Goal: Task Accomplishment & Management: Use online tool/utility

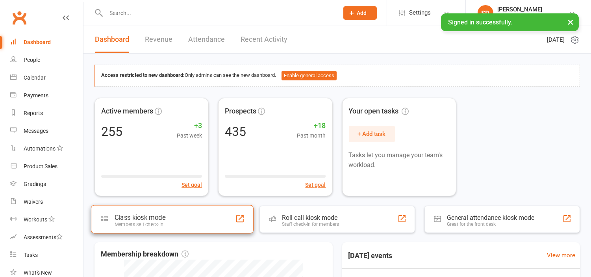
click at [149, 207] on div "Class kiosk mode Members self check-in" at bounding box center [172, 219] width 163 height 28
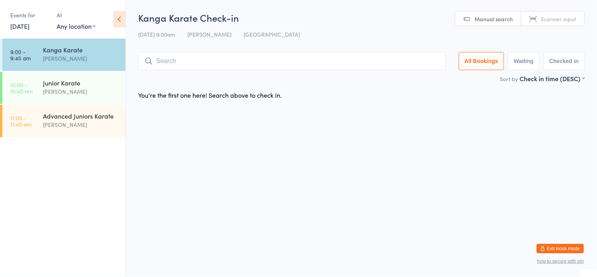
type input "n"
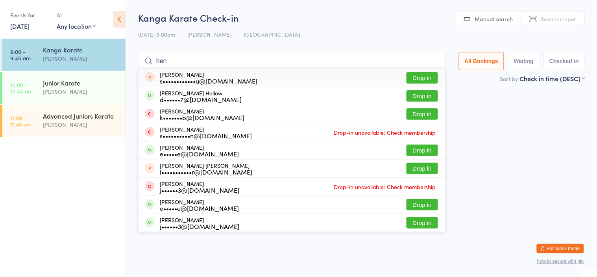
type input "Henry"
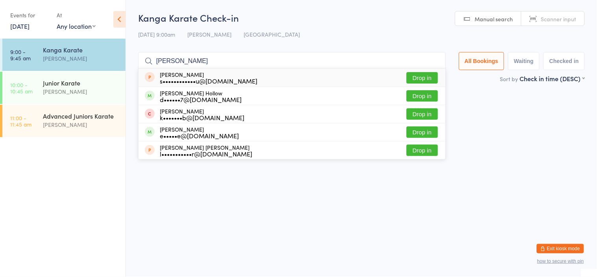
click at [424, 93] on button "Drop in" at bounding box center [422, 95] width 31 height 11
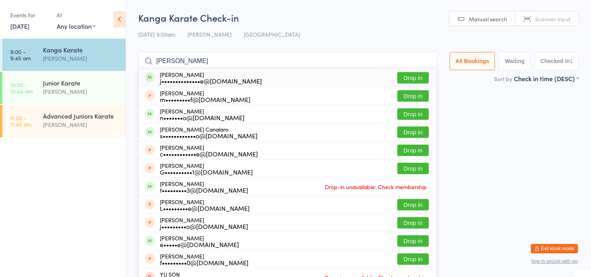
type input "mason"
click at [418, 77] on button "Drop in" at bounding box center [412, 77] width 31 height 11
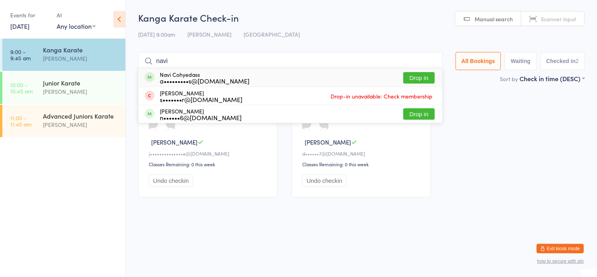
type input "navi"
click at [419, 80] on button "Drop in" at bounding box center [418, 77] width 31 height 11
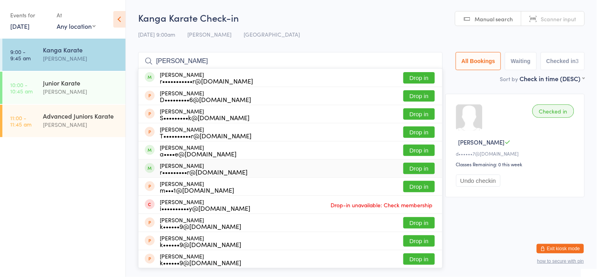
type input "cooper"
click at [407, 170] on button "Drop in" at bounding box center [418, 168] width 31 height 11
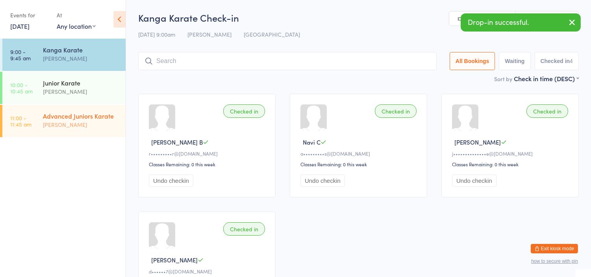
click at [108, 121] on div "[PERSON_NAME]" at bounding box center [81, 124] width 76 height 9
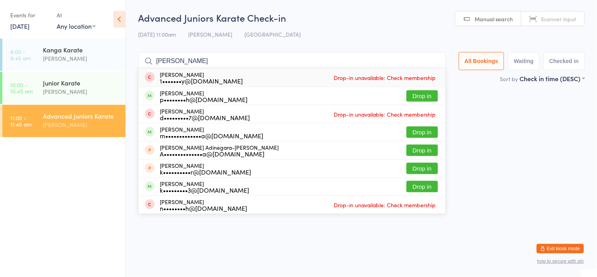
type input "David"
click at [412, 132] on button "Drop in" at bounding box center [422, 131] width 31 height 11
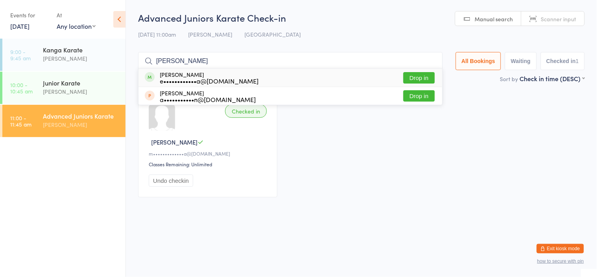
type input "louie"
click at [406, 75] on button "Drop in" at bounding box center [418, 77] width 31 height 11
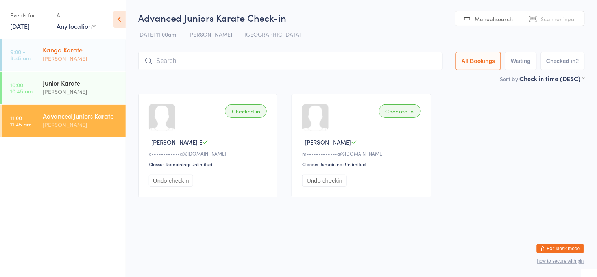
click at [103, 63] on div "[PERSON_NAME]" at bounding box center [81, 58] width 76 height 9
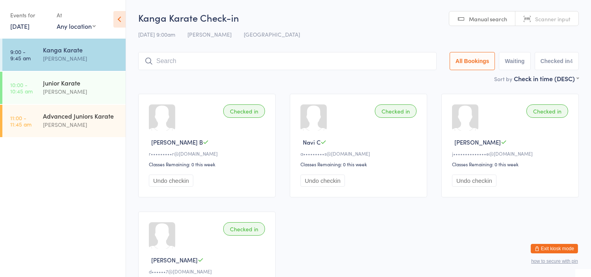
drag, startPoint x: 154, startPoint y: 148, endPoint x: 161, endPoint y: 57, distance: 91.2
click at [161, 57] on input "search" at bounding box center [287, 61] width 298 height 18
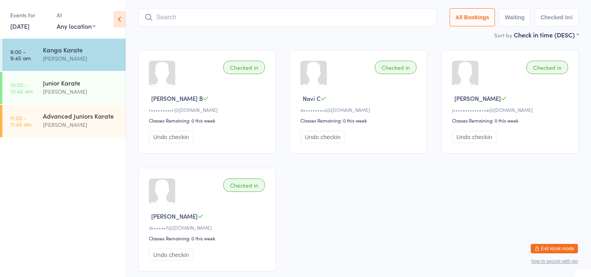
scroll to position [52, 0]
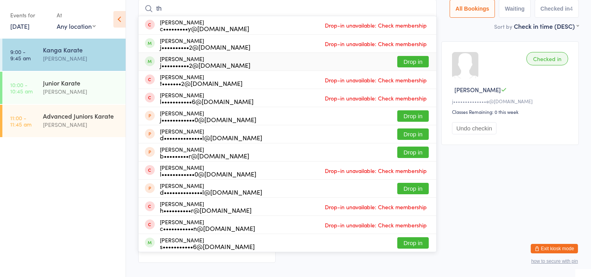
type input "t"
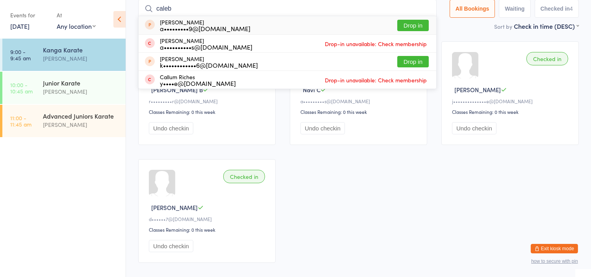
type input "caleb"
click at [413, 60] on button "Drop in" at bounding box center [412, 61] width 31 height 11
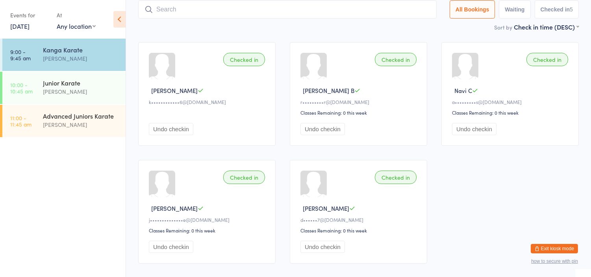
scroll to position [0, 0]
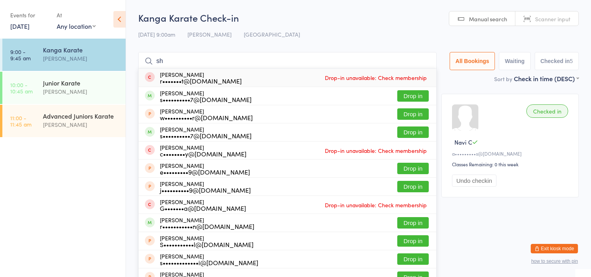
type input "s"
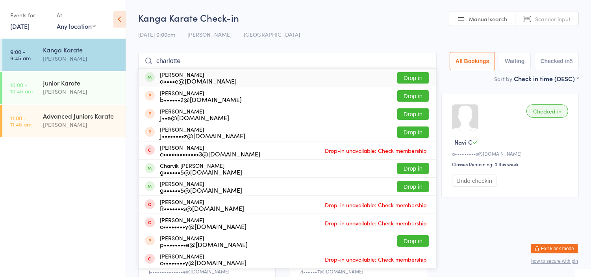
type input "charlotte"
click at [410, 78] on button "Drop in" at bounding box center [412, 77] width 31 height 11
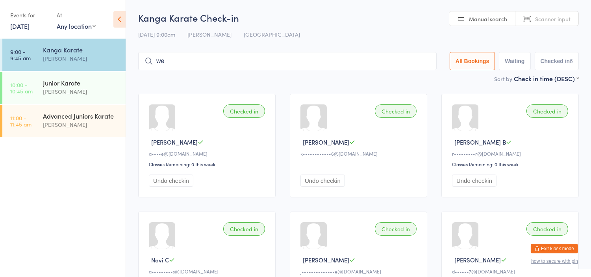
click at [376, 70] on input "we" at bounding box center [287, 61] width 298 height 18
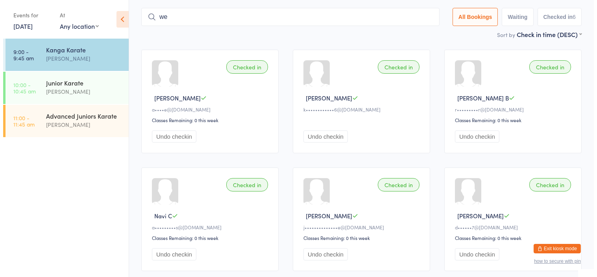
scroll to position [52, 0]
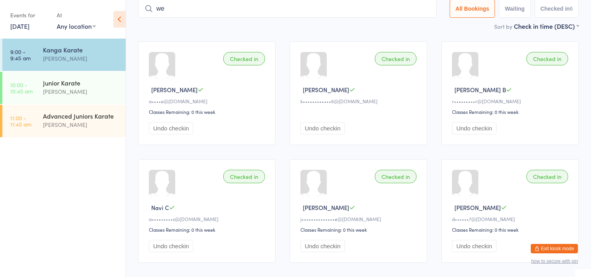
type input "w"
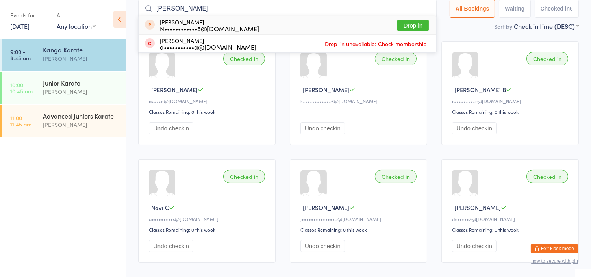
type input "owen"
click at [407, 22] on button "Drop in" at bounding box center [412, 25] width 31 height 11
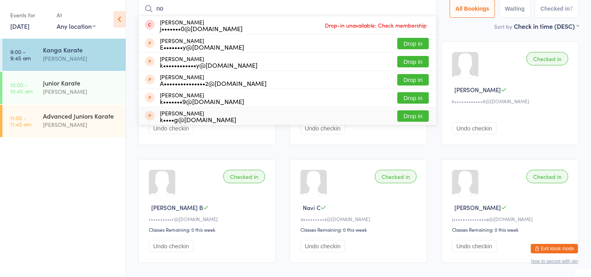
type input "n"
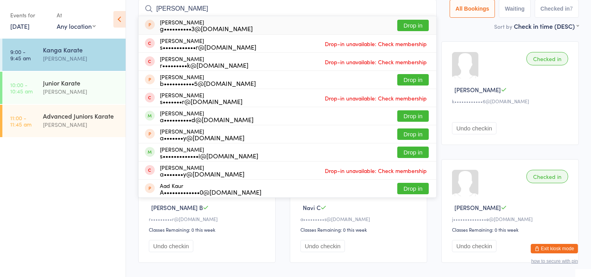
type input "aarav"
click at [407, 21] on button "Drop in" at bounding box center [412, 25] width 31 height 11
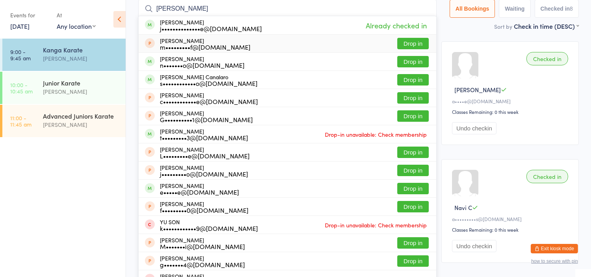
type input "mason"
click at [403, 44] on button "Drop in" at bounding box center [412, 43] width 31 height 11
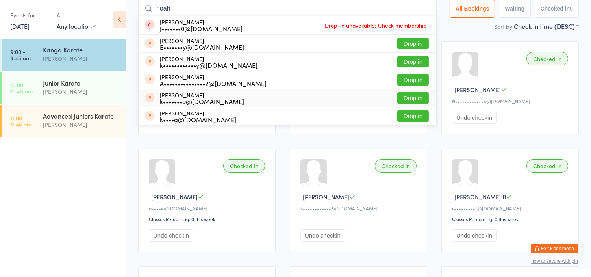
type input "noah"
click at [415, 96] on button "Drop in" at bounding box center [412, 97] width 31 height 11
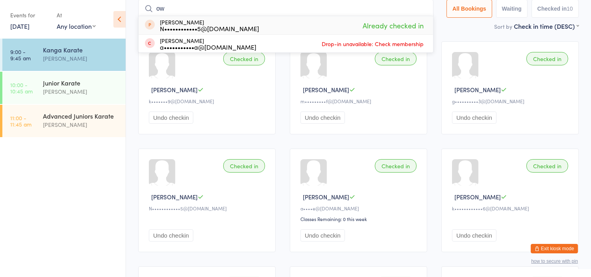
type input "o"
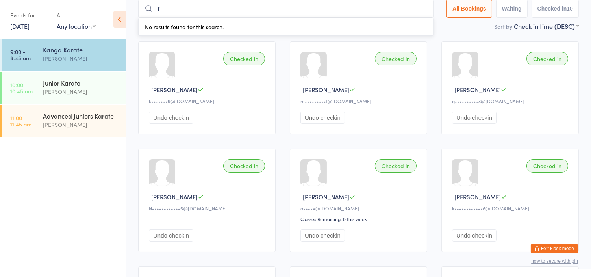
type input "i"
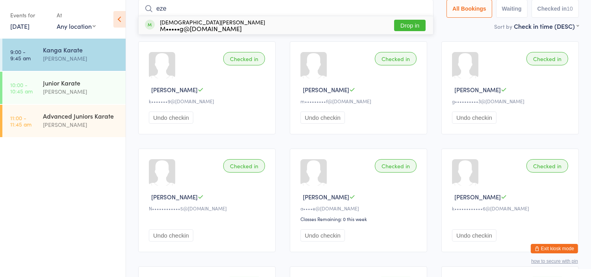
type input "eze"
click at [410, 26] on button "Drop in" at bounding box center [409, 25] width 31 height 11
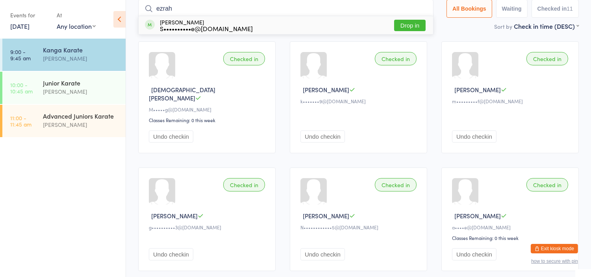
type input "ezrah"
click at [407, 22] on button "Drop in" at bounding box center [409, 25] width 31 height 11
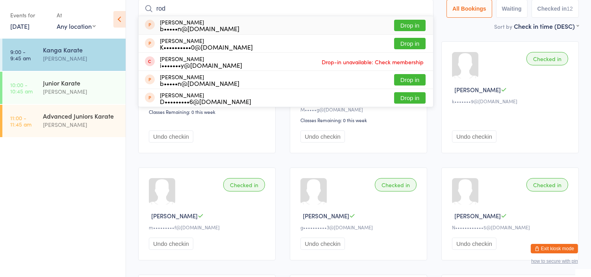
type input "rodrigo"
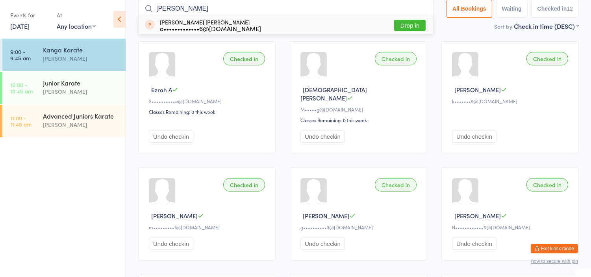
click at [402, 22] on button "Drop in" at bounding box center [409, 25] width 31 height 11
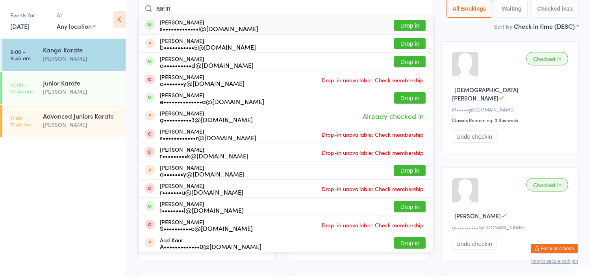
type input "aarin"
drag, startPoint x: 411, startPoint y: 22, endPoint x: 412, endPoint y: 26, distance: 4.1
click at [412, 24] on button "Drop in" at bounding box center [409, 25] width 31 height 11
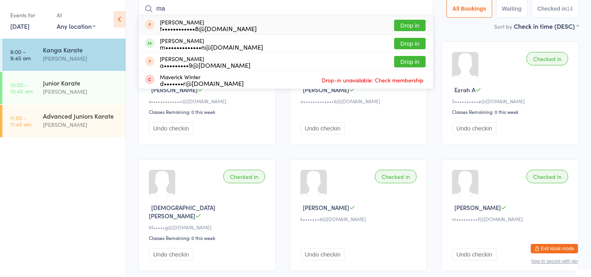
type input "m"
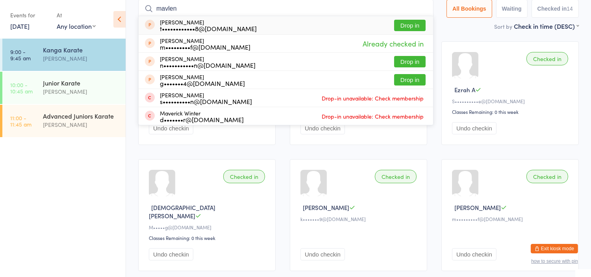
type input "mavlen"
click at [404, 24] on button "Drop in" at bounding box center [409, 25] width 31 height 11
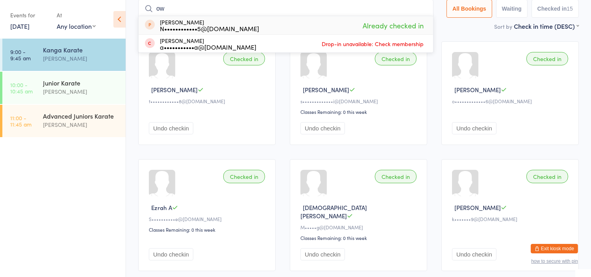
type input "o"
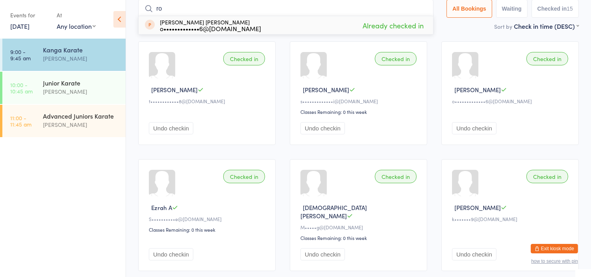
type input "r"
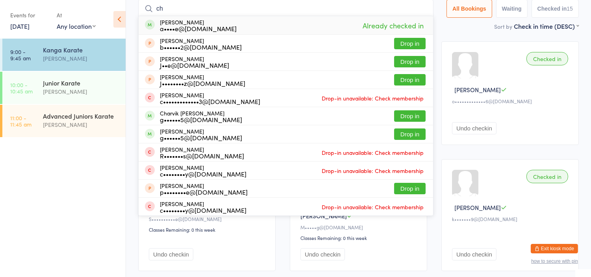
type input "c"
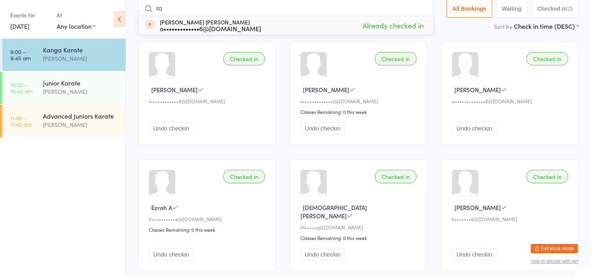
type input "r"
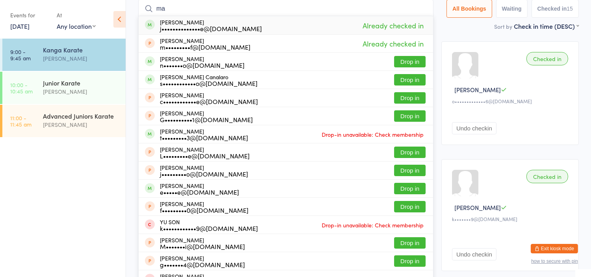
type input "m"
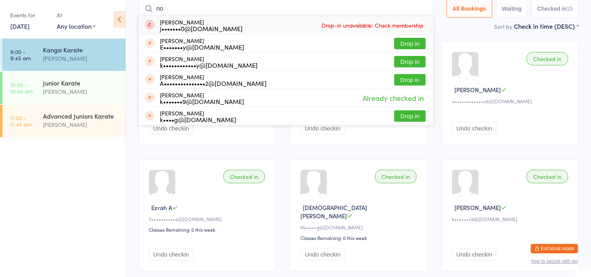
type input "n"
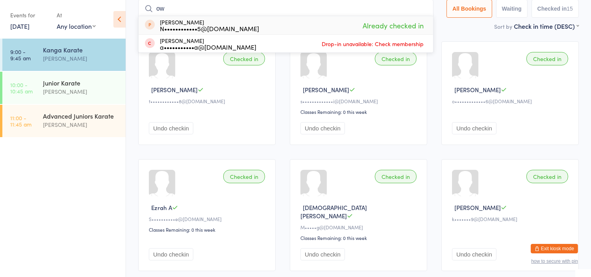
type input "o"
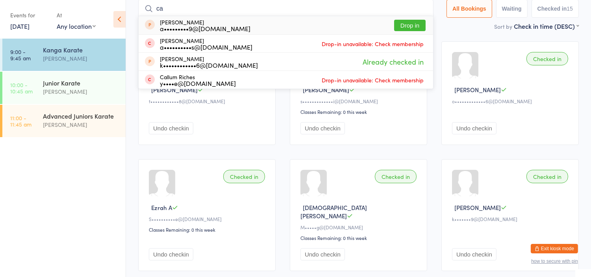
type input "c"
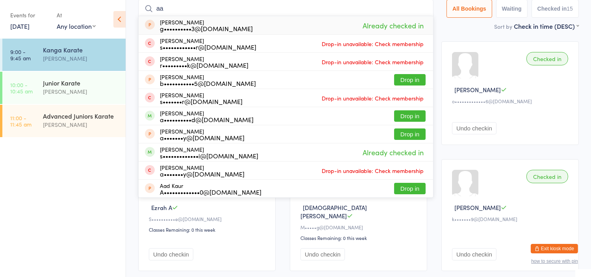
type input "a"
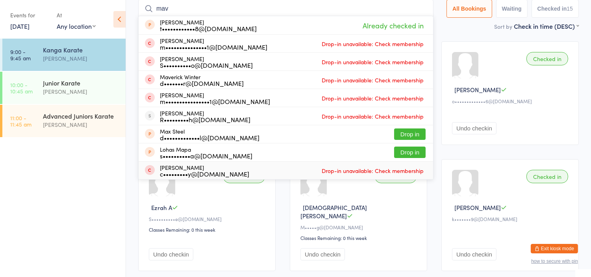
type input "mav"
click at [557, 246] on button "Exit kiosk mode" at bounding box center [554, 248] width 47 height 9
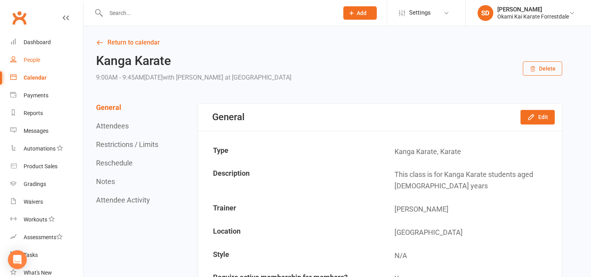
click at [26, 52] on link "People" at bounding box center [46, 60] width 73 height 18
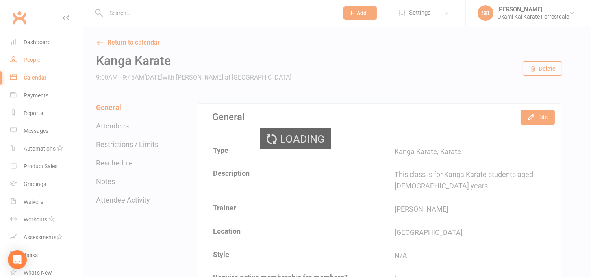
select select "100"
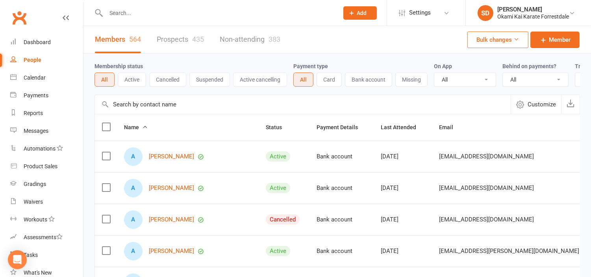
click at [125, 14] on input "text" at bounding box center [218, 12] width 229 height 11
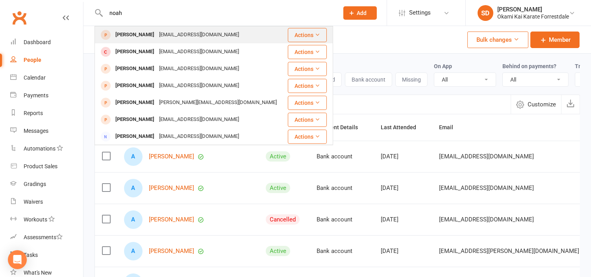
type input "noah"
click at [134, 33] on div "Noah Browing" at bounding box center [135, 34] width 44 height 11
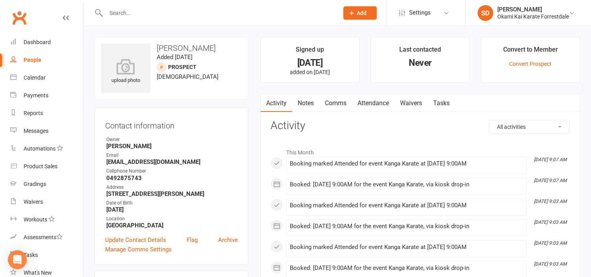
click at [378, 101] on link "Attendance" at bounding box center [373, 103] width 43 height 18
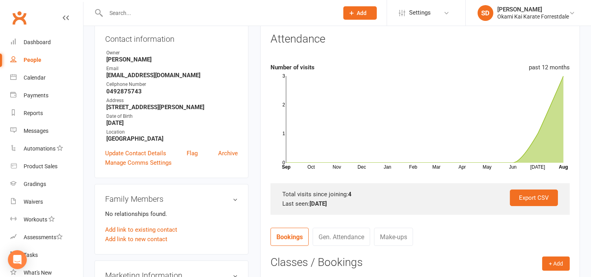
scroll to position [87, 0]
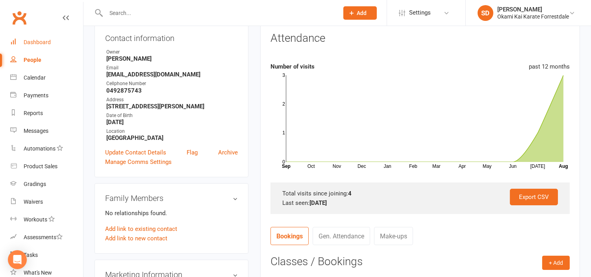
click at [46, 41] on div "Dashboard" at bounding box center [37, 42] width 27 height 6
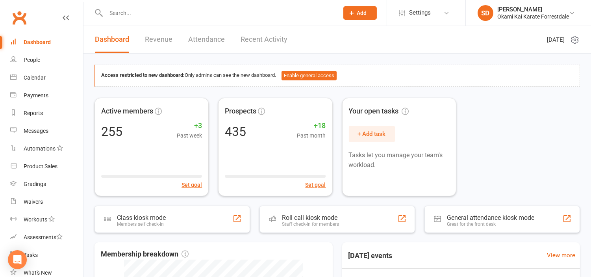
click at [148, 15] on input "text" at bounding box center [218, 12] width 229 height 11
type input "b"
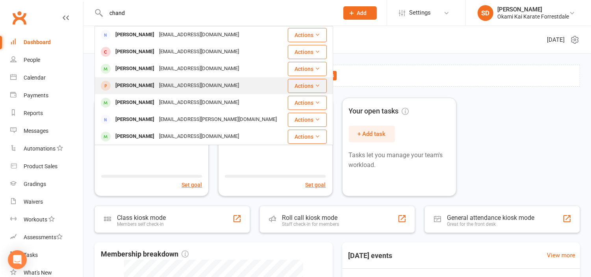
type input "chand"
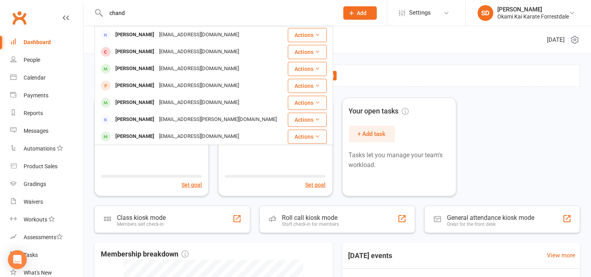
click at [164, 81] on div "mamaclar@yahoo.com" at bounding box center [199, 85] width 85 height 11
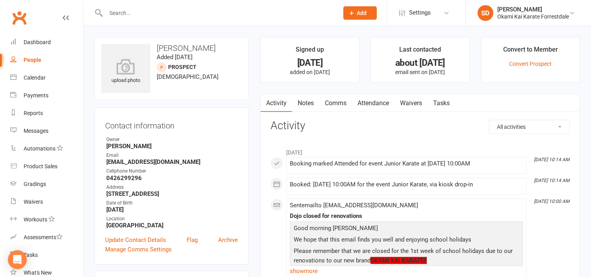
click at [386, 101] on link "Attendance" at bounding box center [373, 103] width 43 height 18
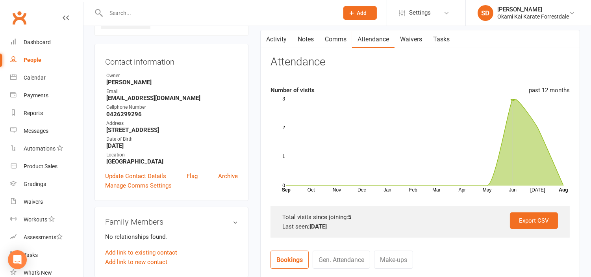
scroll to position [44, 0]
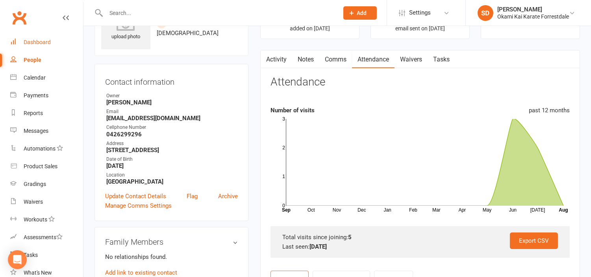
click at [43, 40] on div "Dashboard" at bounding box center [37, 42] width 27 height 6
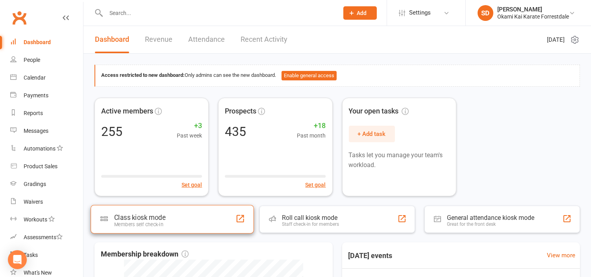
click at [172, 229] on div "Class kiosk mode Members self check-in" at bounding box center [172, 219] width 163 height 28
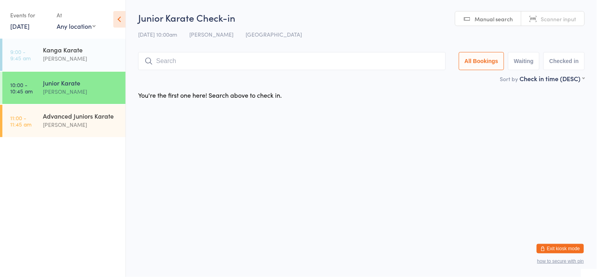
drag, startPoint x: 166, startPoint y: 228, endPoint x: 347, endPoint y: 180, distance: 186.9
click at [349, 182] on html "You have now entered Kiosk Mode. Members will be able to check themselves in us…" at bounding box center [298, 138] width 597 height 277
click at [254, 65] on input "search" at bounding box center [292, 61] width 308 height 18
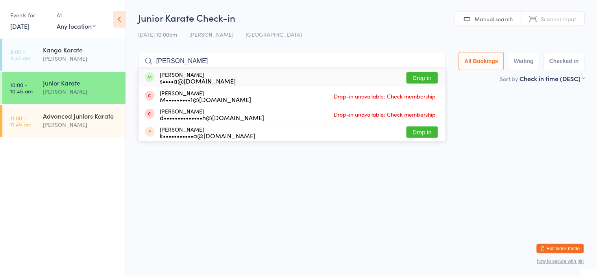
type input "divisha"
click at [422, 76] on button "Drop in" at bounding box center [422, 77] width 31 height 11
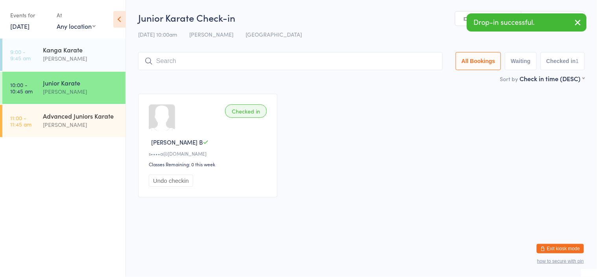
click at [358, 61] on input "search" at bounding box center [290, 61] width 305 height 18
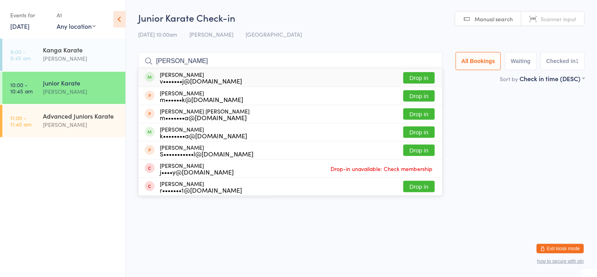
type input "vivaan"
click at [422, 75] on button "Drop in" at bounding box center [418, 77] width 31 height 11
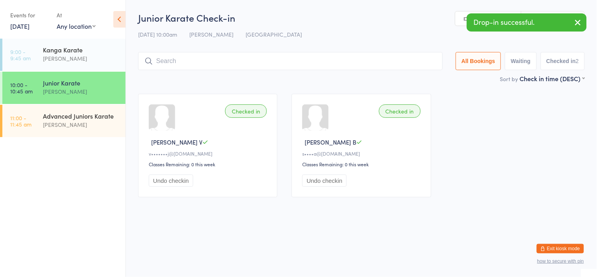
drag, startPoint x: 547, startPoint y: 249, endPoint x: 557, endPoint y: 249, distance: 9.8
click at [557, 249] on button "Exit kiosk mode" at bounding box center [560, 248] width 47 height 9
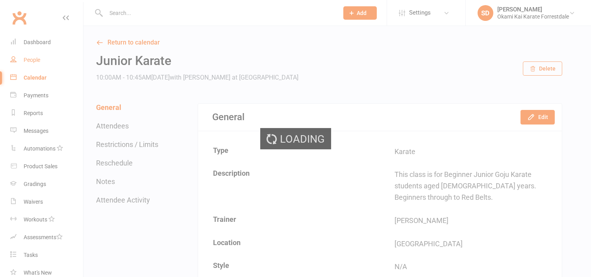
click at [30, 61] on div "People" at bounding box center [32, 60] width 17 height 6
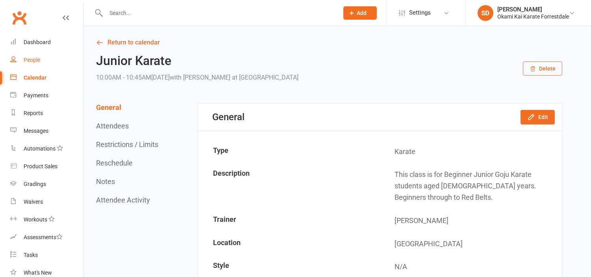
select select "100"
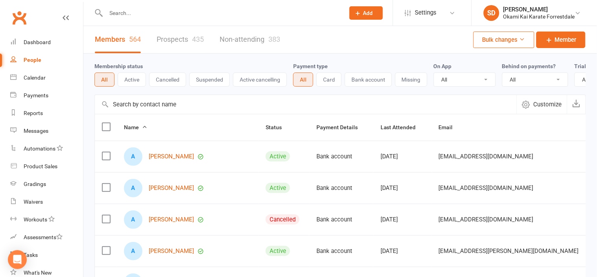
click at [176, 107] on input "text" at bounding box center [306, 104] width 422 height 19
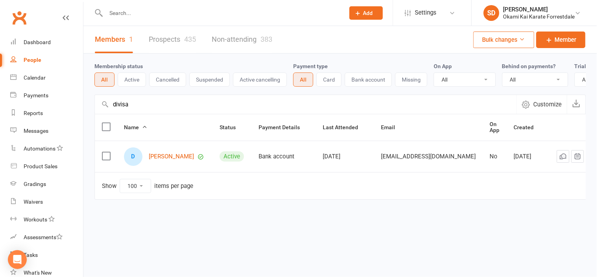
type input "divisa"
click at [176, 165] on div "D [PERSON_NAME]" at bounding box center [164, 156] width 81 height 18
click at [172, 159] on link "[PERSON_NAME]" at bounding box center [171, 156] width 45 height 7
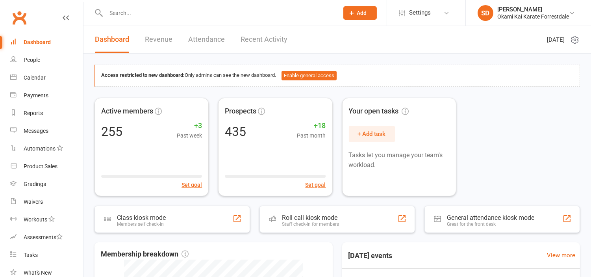
click at [191, 8] on input "text" at bounding box center [218, 12] width 229 height 11
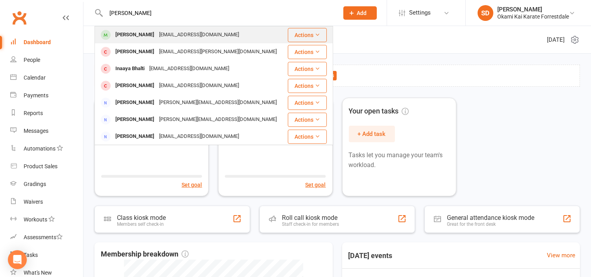
type input "[PERSON_NAME]"
click at [142, 31] on div "[PERSON_NAME]" at bounding box center [135, 34] width 44 height 11
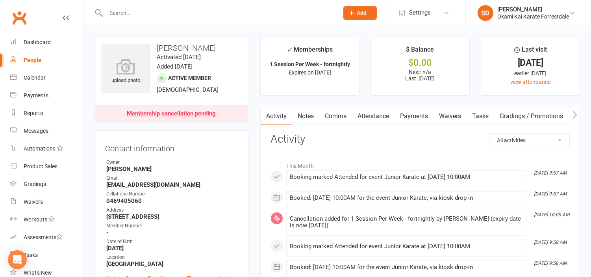
click at [418, 113] on link "Payments" at bounding box center [413, 116] width 39 height 18
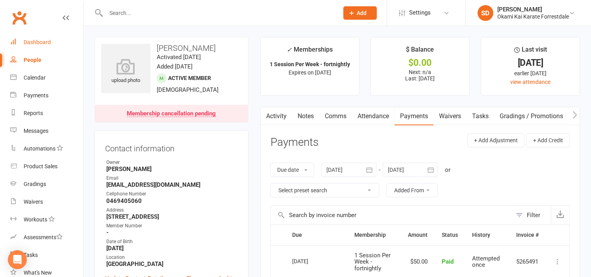
click at [35, 44] on div "Dashboard" at bounding box center [37, 42] width 27 height 6
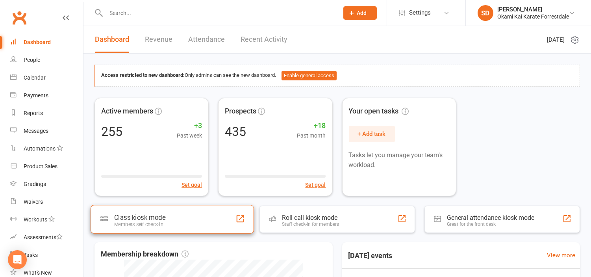
click at [184, 217] on div "Class kiosk mode Members self check-in" at bounding box center [172, 219] width 163 height 28
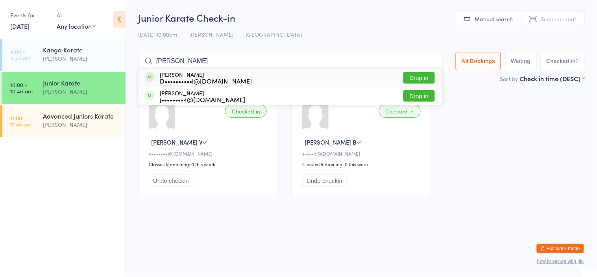
type input "audrey"
click at [416, 79] on button "Drop in" at bounding box center [418, 77] width 31 height 11
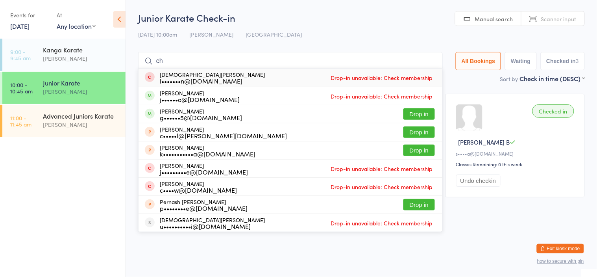
type input "c"
type input "chrish"
click at [413, 112] on button "Drop in" at bounding box center [418, 113] width 31 height 11
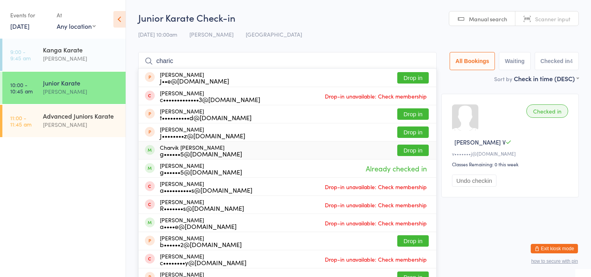
type input "charic"
click at [405, 147] on button "Drop in" at bounding box center [412, 149] width 31 height 11
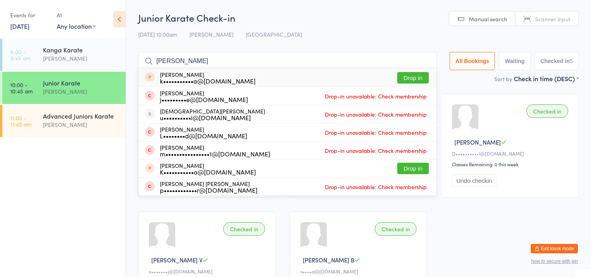
type input "krish"
click at [416, 77] on button "Drop in" at bounding box center [412, 77] width 31 height 11
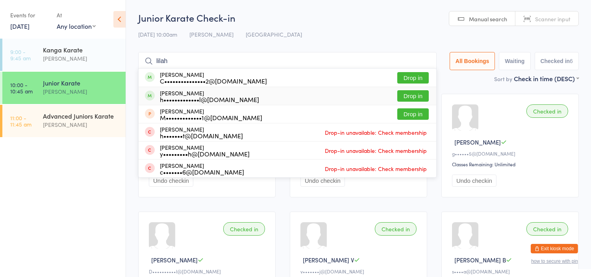
type input "lilah"
click at [420, 96] on button "Drop in" at bounding box center [412, 95] width 31 height 11
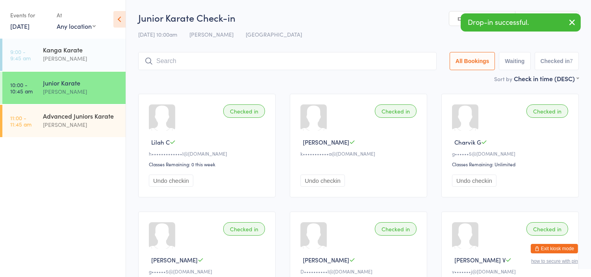
click at [398, 63] on input "search" at bounding box center [287, 61] width 298 height 18
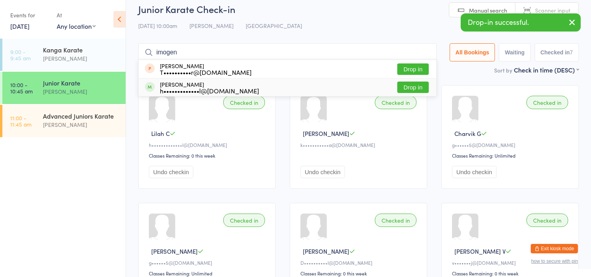
type input "imogen"
click at [408, 87] on button "Drop in" at bounding box center [412, 86] width 31 height 11
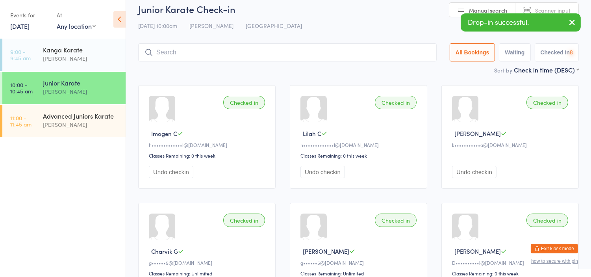
click at [396, 54] on input "search" at bounding box center [287, 52] width 298 height 18
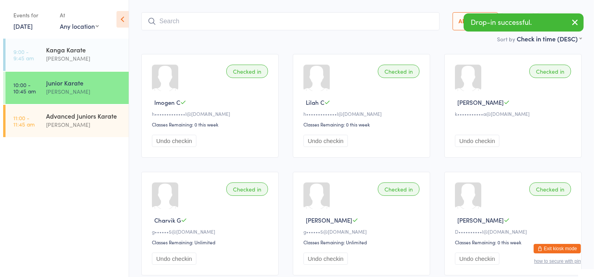
scroll to position [52, 0]
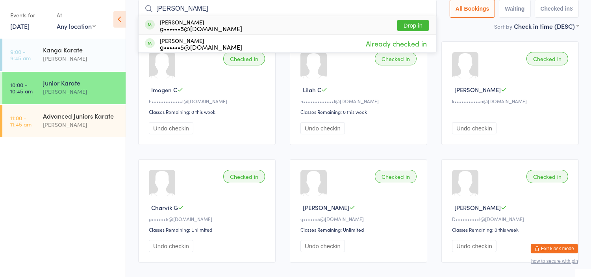
type input "urvish"
click at [409, 20] on button "Drop in" at bounding box center [412, 25] width 31 height 11
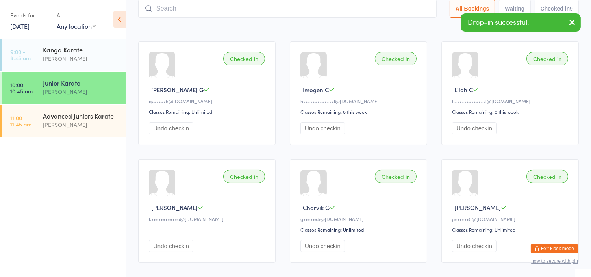
click at [402, 11] on input "search" at bounding box center [287, 9] width 298 height 18
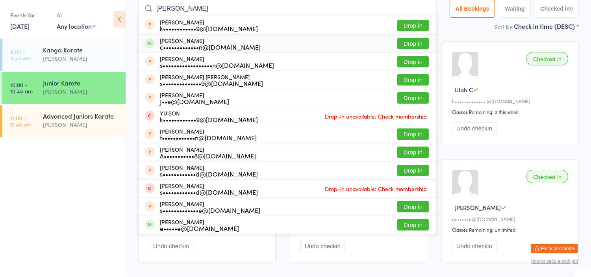
type input "hudson"
click at [416, 44] on button "Drop in" at bounding box center [412, 43] width 31 height 11
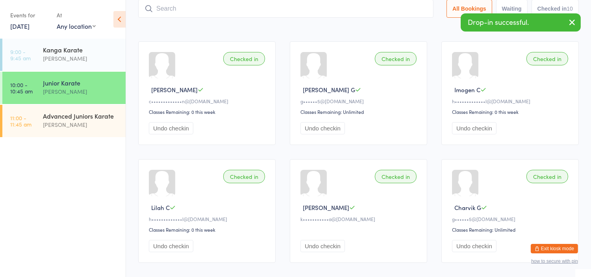
click at [403, 7] on input "search" at bounding box center [285, 9] width 295 height 18
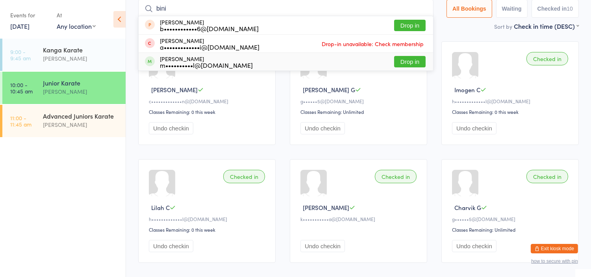
type input "bini"
click at [407, 60] on button "Drop in" at bounding box center [409, 61] width 31 height 11
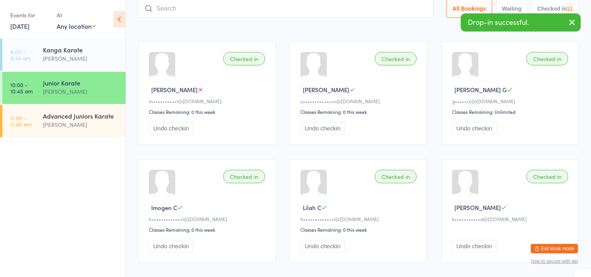
click at [391, 8] on input "search" at bounding box center [285, 9] width 295 height 18
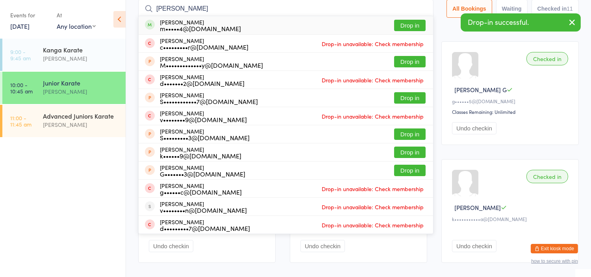
type input "olin"
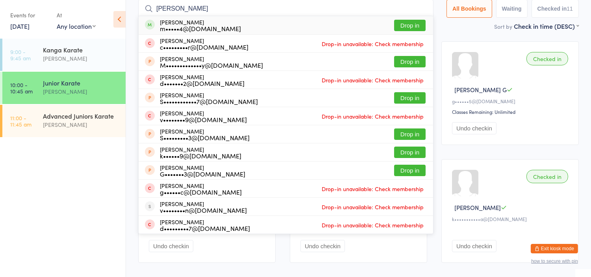
click at [407, 22] on button "Drop in" at bounding box center [409, 25] width 31 height 11
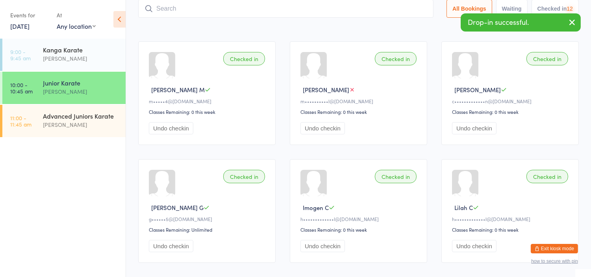
click at [401, 6] on input "search" at bounding box center [285, 9] width 295 height 18
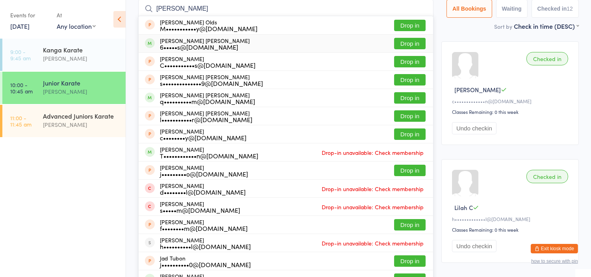
type input "jackson"
click at [408, 40] on button "Drop in" at bounding box center [409, 43] width 31 height 11
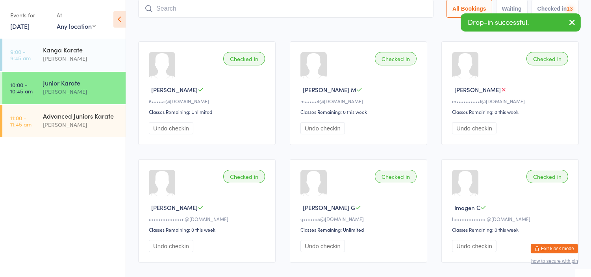
click at [398, 4] on input "search" at bounding box center [285, 9] width 295 height 18
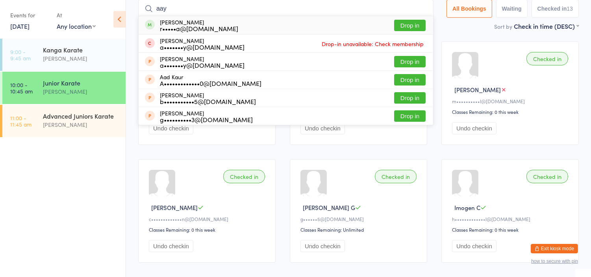
type input "aay"
click at [414, 22] on button "Drop in" at bounding box center [409, 25] width 31 height 11
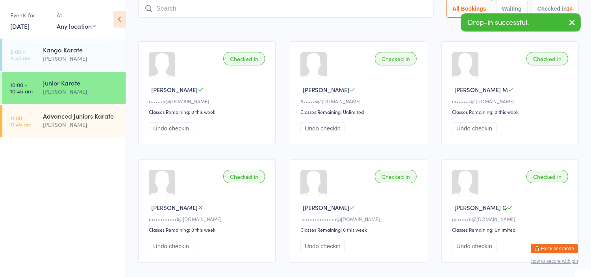
click at [410, 10] on input "search" at bounding box center [285, 9] width 295 height 18
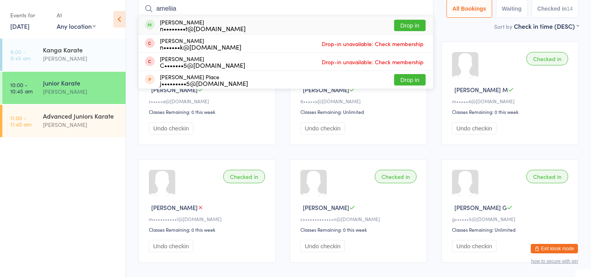
type input "ameliia"
click at [411, 24] on button "Drop in" at bounding box center [409, 25] width 31 height 11
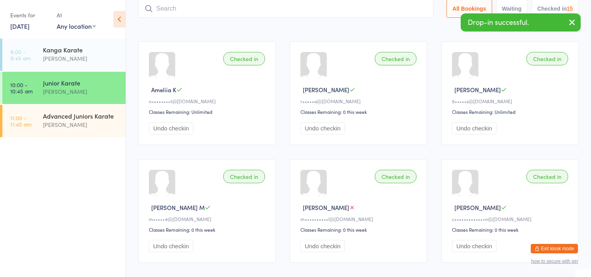
click at [411, 24] on div "Sort by Check in time (DESC) First name (ASC) First name (DESC) Last name (ASC)…" at bounding box center [358, 26] width 440 height 9
click at [403, 9] on input "search" at bounding box center [285, 9] width 295 height 18
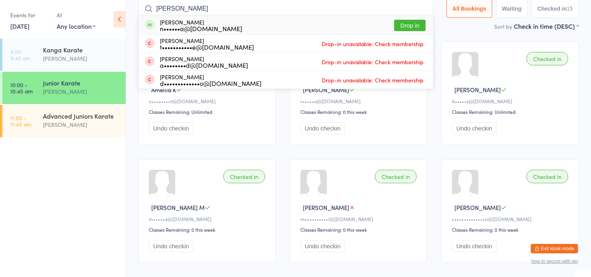
type input "nina"
click at [414, 26] on button "Drop in" at bounding box center [409, 25] width 31 height 11
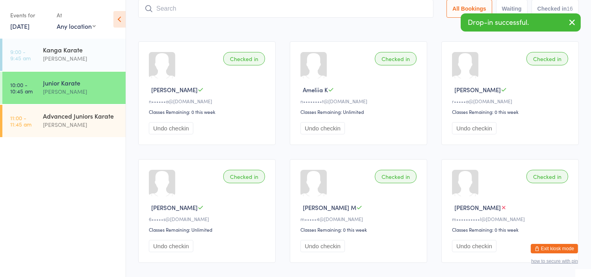
click at [407, 9] on input "search" at bounding box center [285, 9] width 295 height 18
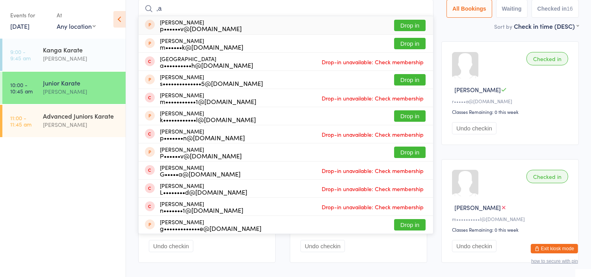
type input ","
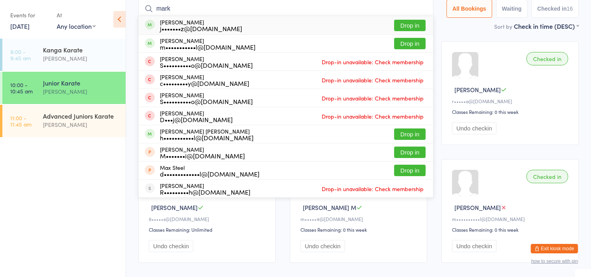
type input "mark"
click at [408, 26] on button "Drop in" at bounding box center [409, 25] width 31 height 11
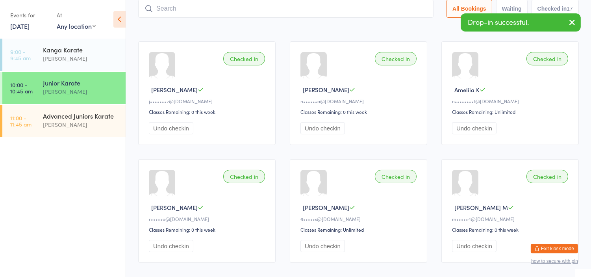
click at [400, 2] on input "search" at bounding box center [285, 9] width 295 height 18
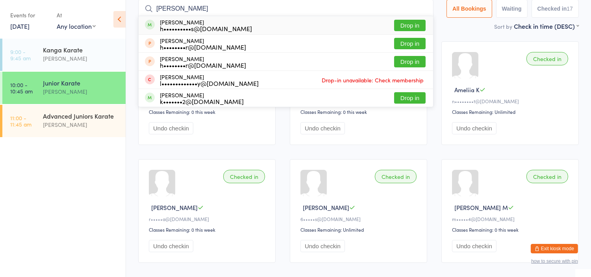
type input "jamie"
click at [400, 28] on button "Drop in" at bounding box center [409, 25] width 31 height 11
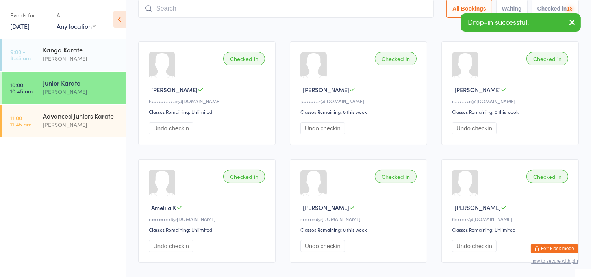
click at [392, 9] on input "search" at bounding box center [285, 9] width 295 height 18
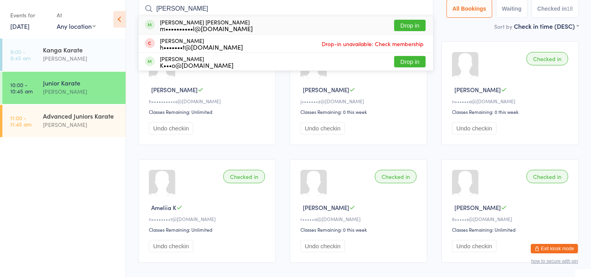
type input "luna"
click at [409, 26] on button "Drop in" at bounding box center [409, 25] width 31 height 11
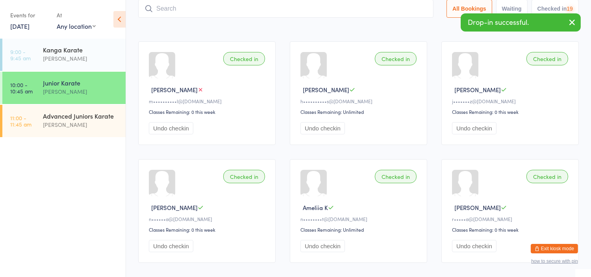
click at [407, 9] on input "search" at bounding box center [285, 9] width 295 height 18
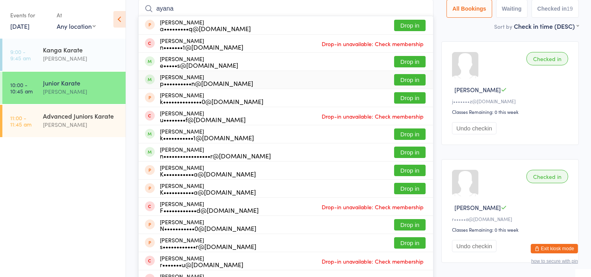
type input "ayana"
click at [403, 81] on button "Drop in" at bounding box center [409, 79] width 31 height 11
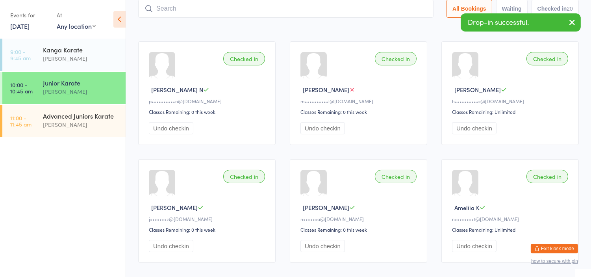
click at [376, 9] on input "search" at bounding box center [285, 9] width 295 height 18
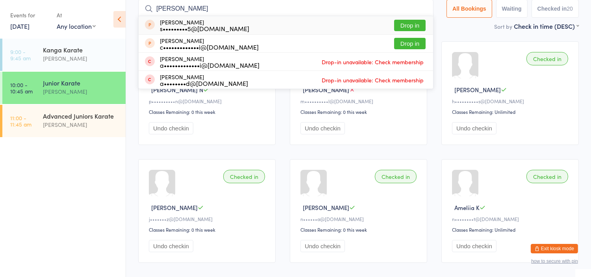
type input "baani"
click at [410, 25] on button "Drop in" at bounding box center [409, 25] width 31 height 11
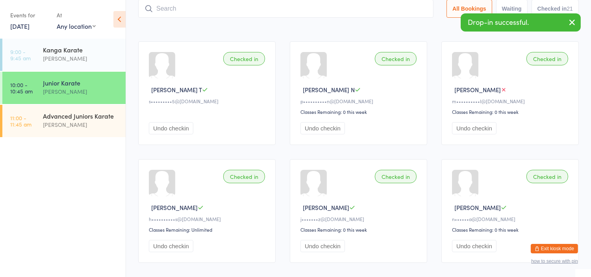
click at [403, 9] on input "search" at bounding box center [285, 9] width 295 height 18
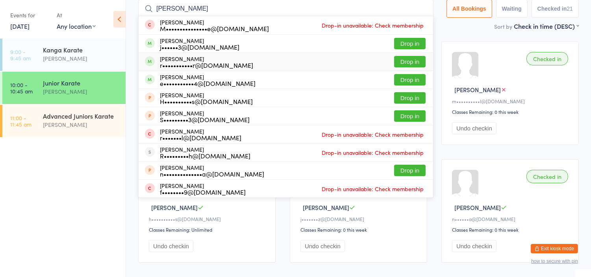
type input "eli"
click at [410, 61] on button "Drop in" at bounding box center [409, 61] width 31 height 11
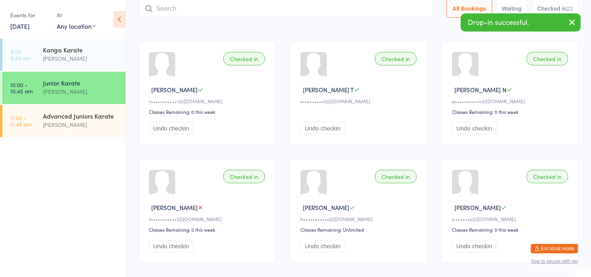
click at [396, 9] on input "search" at bounding box center [285, 9] width 295 height 18
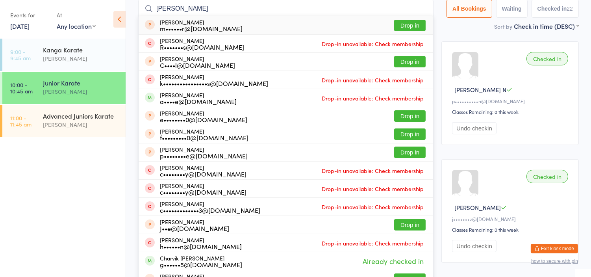
type input "chandler"
click at [406, 26] on button "Drop in" at bounding box center [409, 25] width 31 height 11
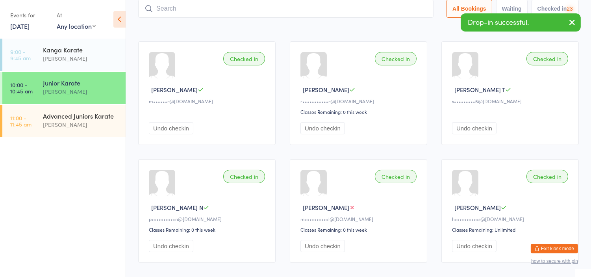
click at [401, 9] on input "search" at bounding box center [285, 9] width 295 height 18
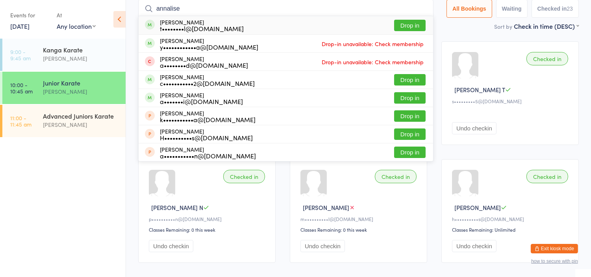
type input "annalise"
click at [412, 22] on button "Drop in" at bounding box center [409, 25] width 31 height 11
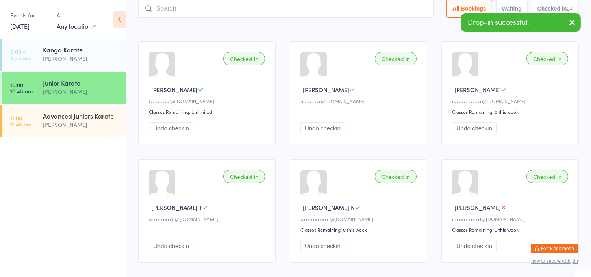
click at [406, 9] on input "search" at bounding box center [285, 9] width 295 height 18
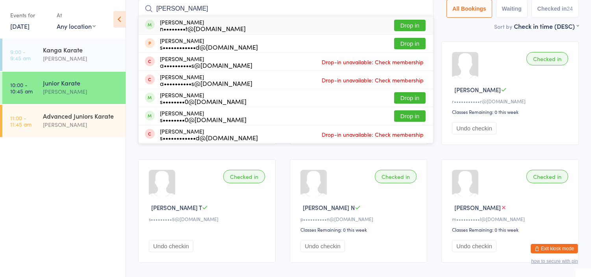
type input "vricha"
click at [410, 25] on button "Drop in" at bounding box center [409, 25] width 31 height 11
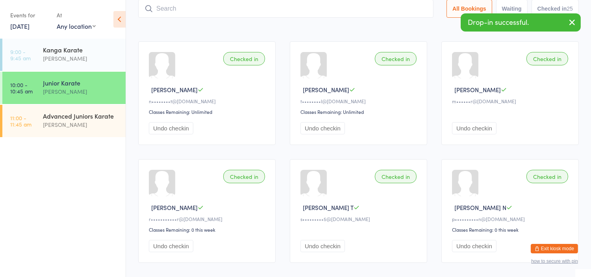
click at [404, 8] on input "search" at bounding box center [285, 9] width 295 height 18
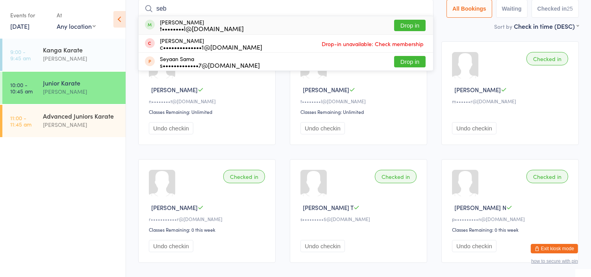
type input "seb"
click at [412, 26] on button "Drop in" at bounding box center [409, 25] width 31 height 11
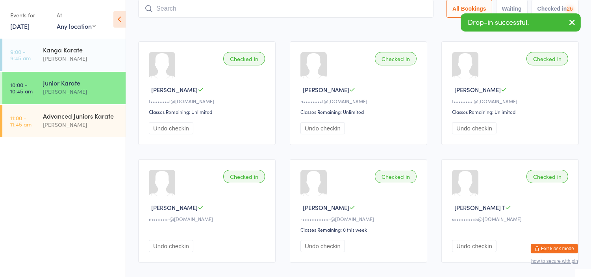
click at [410, 10] on input "search" at bounding box center [285, 9] width 295 height 18
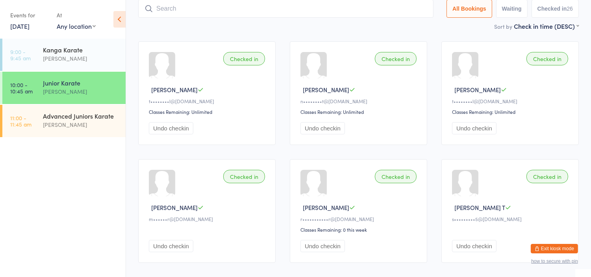
click at [562, 245] on button "Exit kiosk mode" at bounding box center [554, 248] width 47 height 9
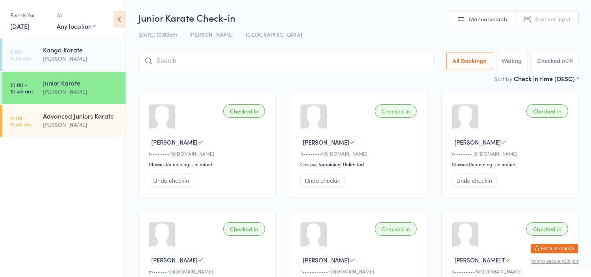
click at [564, 250] on button "Exit kiosk mode" at bounding box center [554, 248] width 47 height 9
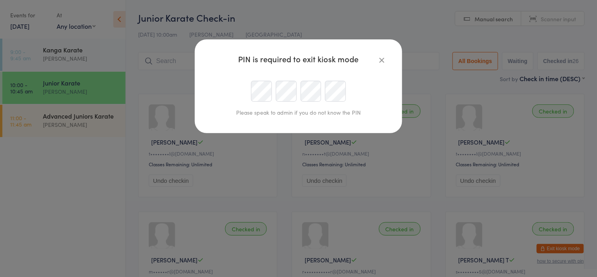
type input "[PERSON_NAME][EMAIL_ADDRESS][DOMAIN_NAME]"
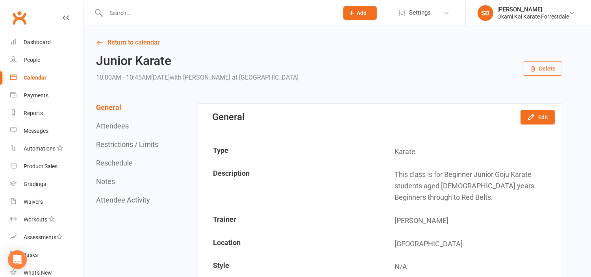
click at [210, 3] on div at bounding box center [213, 13] width 239 height 26
drag, startPoint x: 210, startPoint y: 14, endPoint x: 213, endPoint y: 18, distance: 4.8
click at [212, 18] on input "text" at bounding box center [218, 12] width 229 height 11
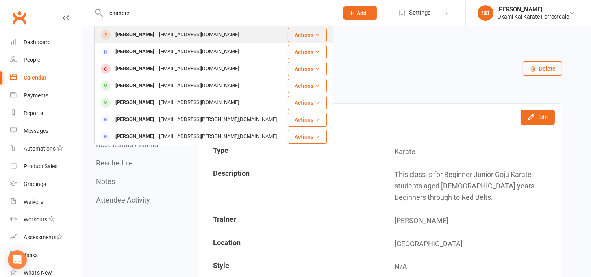
type input "chander"
click at [185, 31] on div "mamaclar@yahoo.com" at bounding box center [199, 34] width 85 height 11
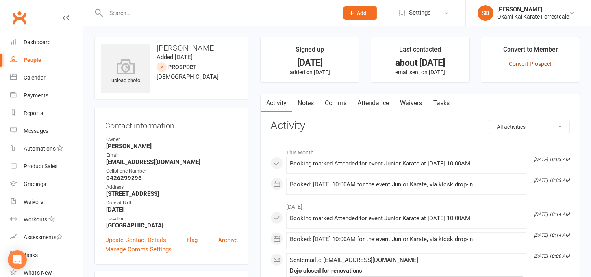
click at [536, 63] on link "Convert Prospect" at bounding box center [530, 64] width 43 height 6
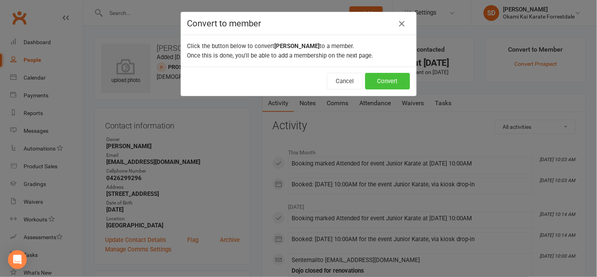
click at [386, 87] on button "Convert" at bounding box center [387, 81] width 45 height 17
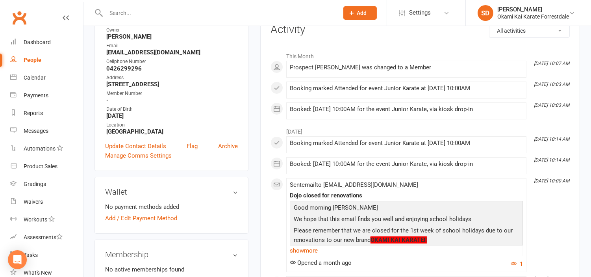
scroll to position [131, 0]
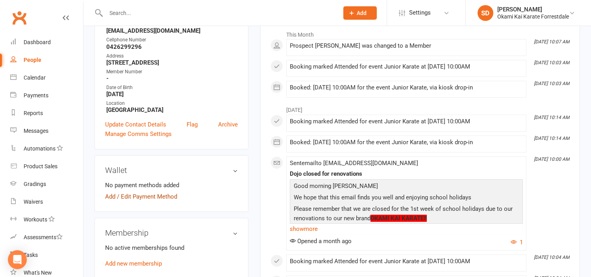
click at [166, 192] on link "Add / Edit Payment Method" at bounding box center [141, 196] width 72 height 9
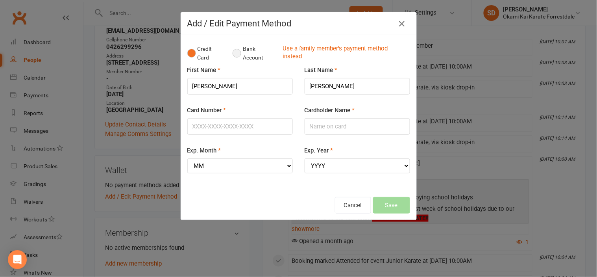
click at [235, 53] on button "Bank Account" at bounding box center [255, 53] width 44 height 24
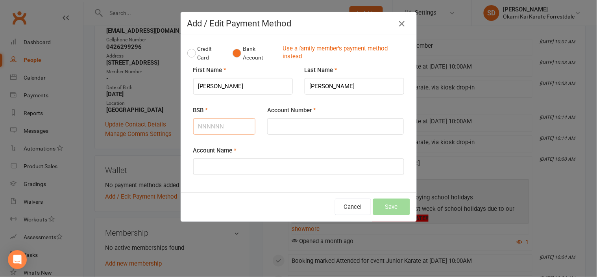
click at [207, 129] on input "BSB" at bounding box center [224, 126] width 63 height 17
type input "016002"
click at [300, 132] on input "Account Number" at bounding box center [335, 126] width 137 height 17
type input "189528094"
click at [291, 166] on input "Account Name" at bounding box center [298, 166] width 211 height 17
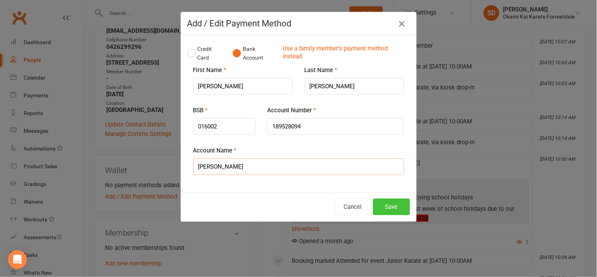
type input "Clariza Delgado"
click at [395, 209] on button "Save" at bounding box center [391, 206] width 37 height 17
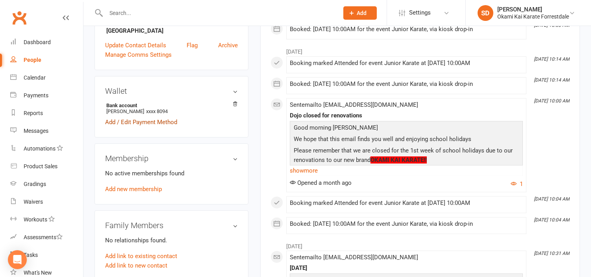
scroll to position [218, 0]
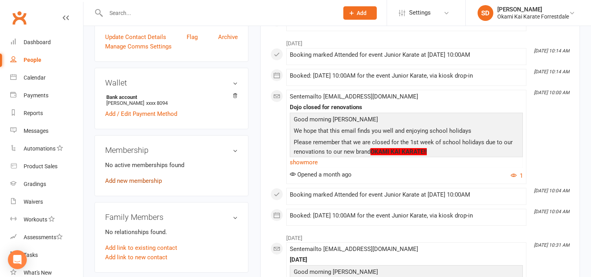
click at [147, 181] on link "Add new membership" at bounding box center [133, 180] width 57 height 7
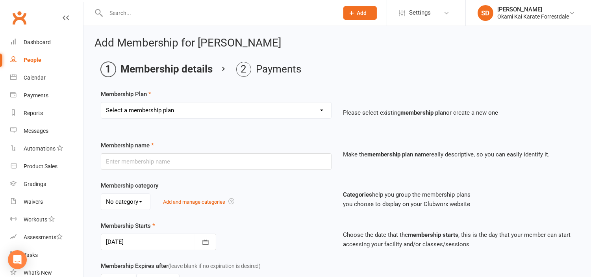
click at [183, 112] on select "Select a membership plan Create new Membership Plan Unlimited Training - fortni…" at bounding box center [216, 110] width 230 height 16
select select "2"
click at [101, 102] on select "Select a membership plan Create new Membership Plan Unlimited Training - fortni…" at bounding box center [216, 110] width 230 height 16
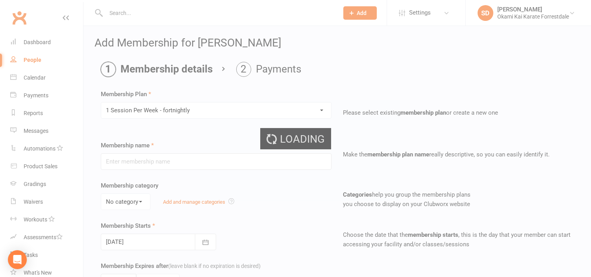
type input "1 Session Per Week - fortnightly"
select select "0"
type input "0"
type input "1"
select select "?"
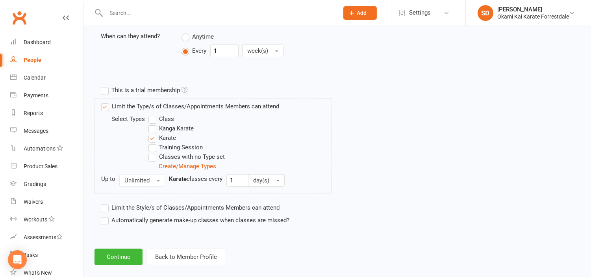
scroll to position [336, 0]
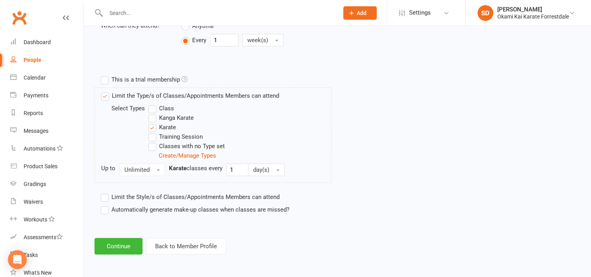
click at [102, 209] on label "Automatically generate make-up classes when classes are missed?" at bounding box center [195, 209] width 189 height 9
click at [102, 205] on input "Automatically generate make-up classes when classes are missed?" at bounding box center [103, 205] width 5 height 0
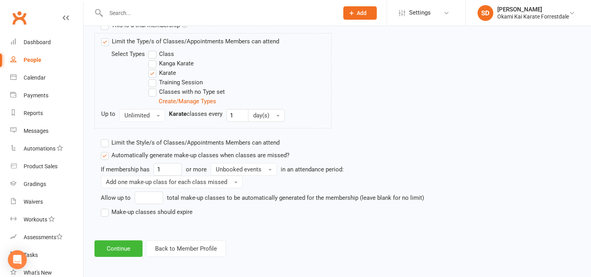
scroll to position [392, 0]
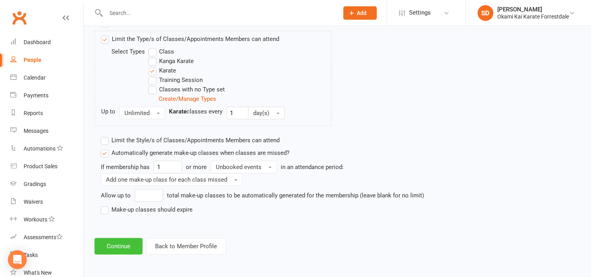
click at [105, 240] on button "Continue" at bounding box center [118, 246] width 48 height 17
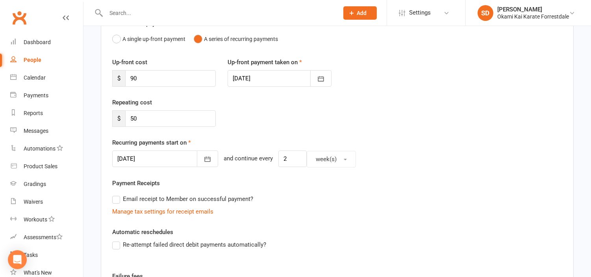
scroll to position [0, 0]
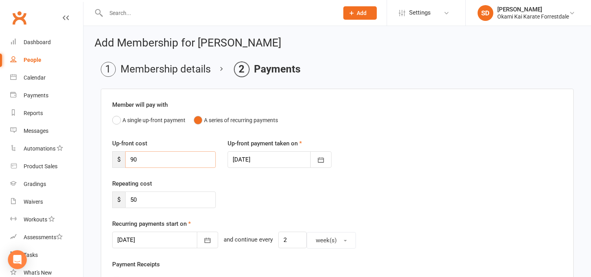
click at [155, 158] on input "90" at bounding box center [170, 159] width 91 height 17
type input "9"
click at [246, 209] on div "Repeating cost $ 50" at bounding box center [337, 199] width 462 height 40
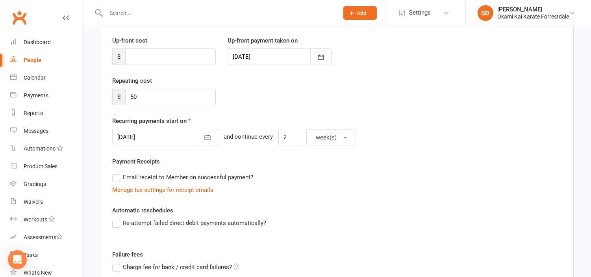
scroll to position [87, 0]
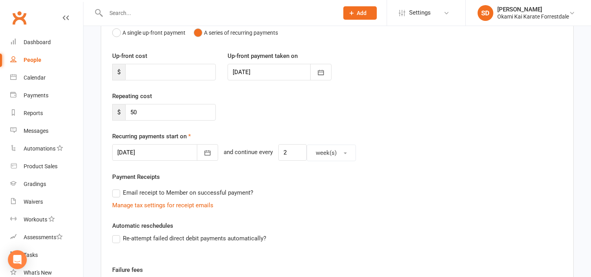
click at [159, 150] on div at bounding box center [165, 152] width 106 height 17
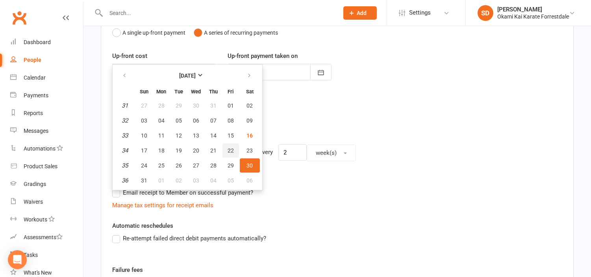
click at [227, 147] on span "22" at bounding box center [230, 150] width 6 height 6
type input "22 Aug 2025"
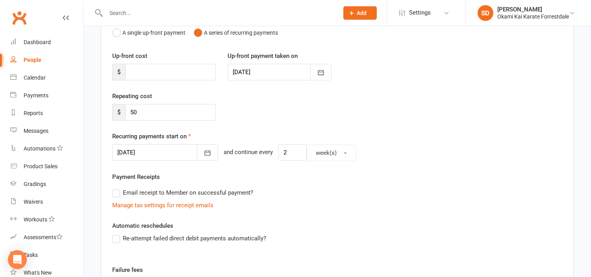
click at [116, 238] on label "Re-attempt failed direct debit payments automatically?" at bounding box center [189, 237] width 154 height 9
click at [116, 233] on input "Re-attempt failed direct debit payments automatically?" at bounding box center [114, 233] width 5 height 0
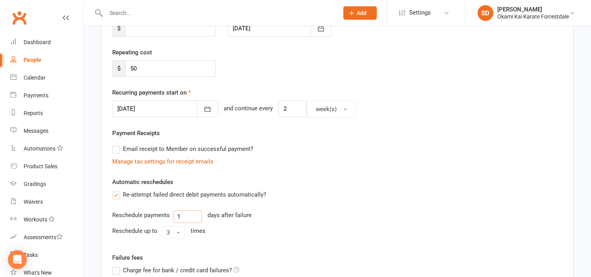
click at [186, 217] on input "1" at bounding box center [188, 216] width 28 height 13
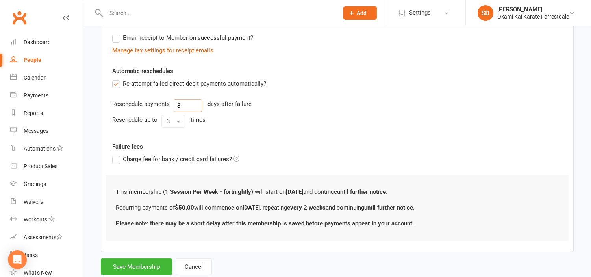
scroll to position [262, 0]
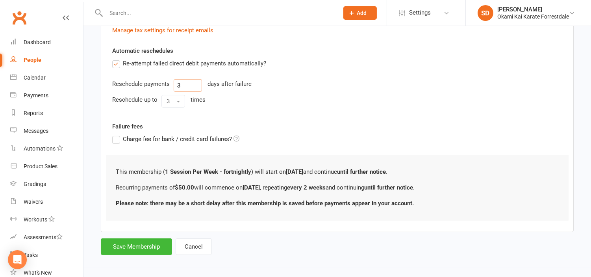
type input "3"
click at [126, 249] on button "Save Membership" at bounding box center [136, 246] width 71 height 17
type input "0"
click at [126, 249] on form "Member will pay with A single up-front payment A series of recurring payments U…" at bounding box center [337, 40] width 473 height 428
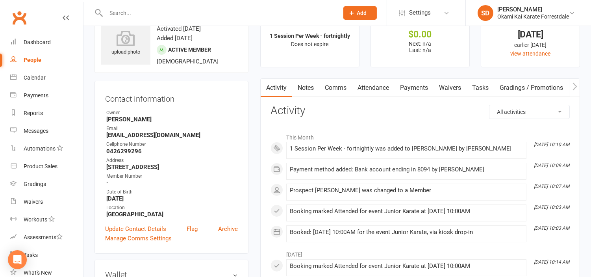
scroll to position [44, 0]
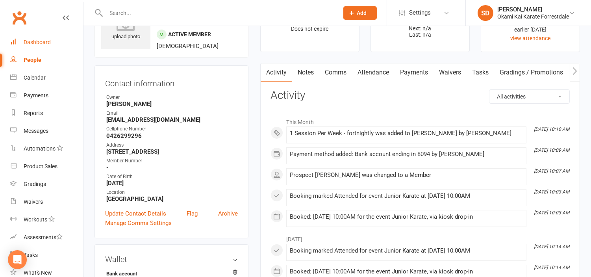
click at [30, 48] on link "Dashboard" at bounding box center [46, 42] width 73 height 18
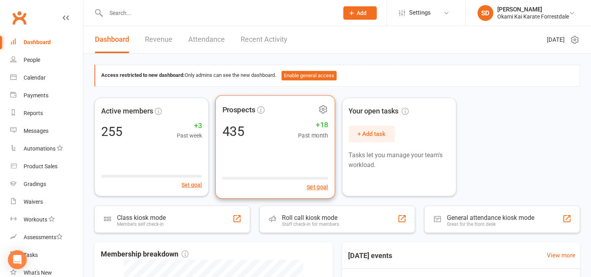
scroll to position [44, 0]
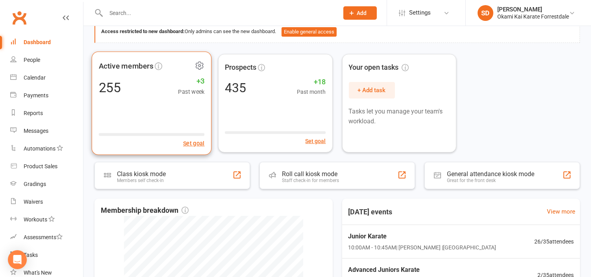
click at [163, 112] on div "Active members 255 +3 Past week Set goal" at bounding box center [152, 103] width 120 height 104
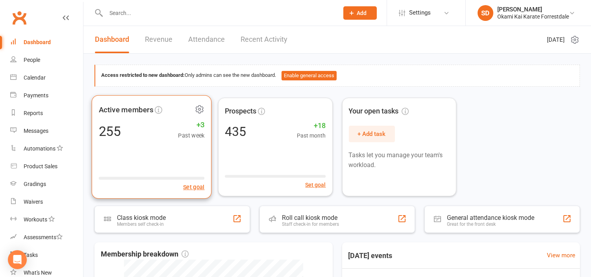
click at [199, 107] on icon at bounding box center [199, 109] width 10 height 10
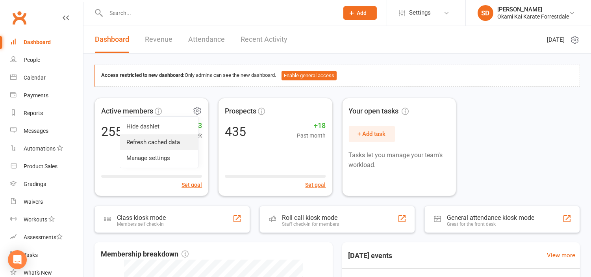
click at [157, 142] on link "Refresh cached data" at bounding box center [159, 142] width 78 height 16
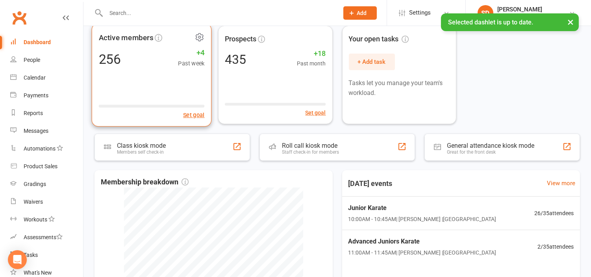
scroll to position [87, 0]
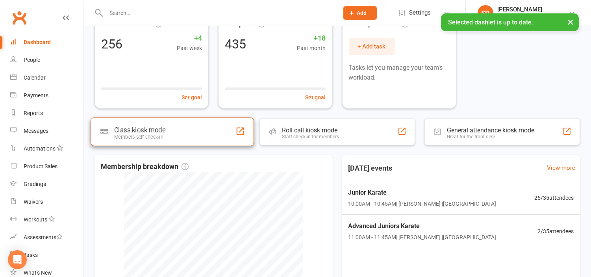
click at [151, 135] on div "Members self check-in" at bounding box center [139, 137] width 51 height 6
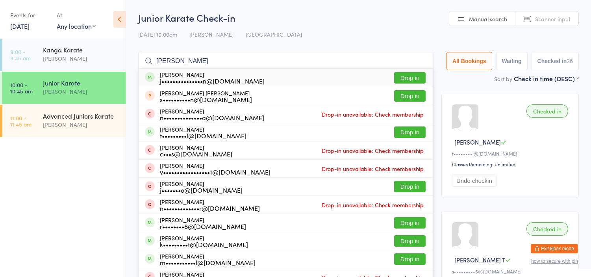
type input "[PERSON_NAME]"
click at [414, 73] on button "Drop in" at bounding box center [409, 77] width 31 height 11
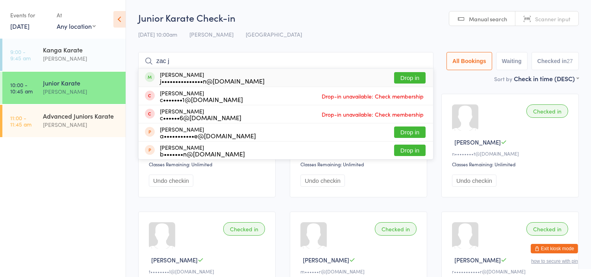
type input "zac j"
click at [414, 73] on button "Drop in" at bounding box center [409, 77] width 31 height 11
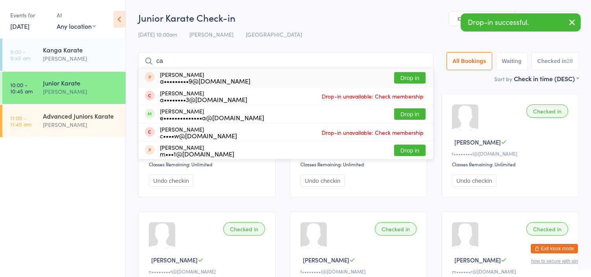
type input "c"
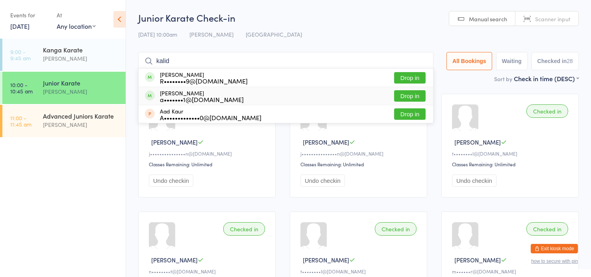
type input "kalid"
click at [407, 94] on button "Drop in" at bounding box center [409, 95] width 31 height 11
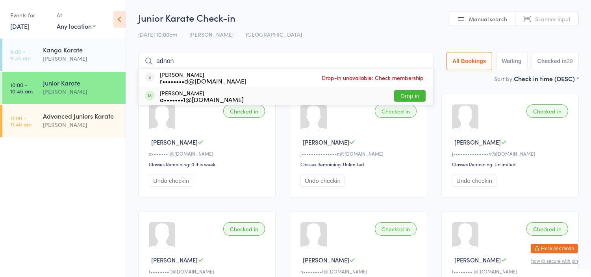
type input "adnon"
click at [397, 95] on button "Drop in" at bounding box center [409, 95] width 31 height 11
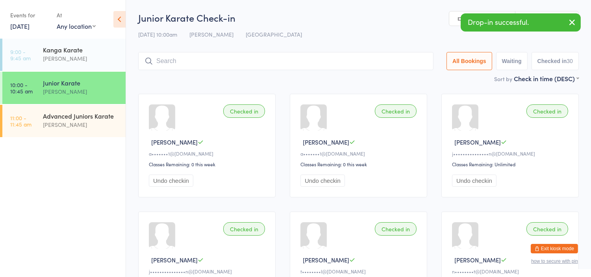
drag, startPoint x: 166, startPoint y: 91, endPoint x: 314, endPoint y: 46, distance: 154.3
click at [316, 46] on div "Junior Karate Check-in [DATE] 10:00am [PERSON_NAME] Manual search Scanner input…" at bounding box center [358, 42] width 440 height 63
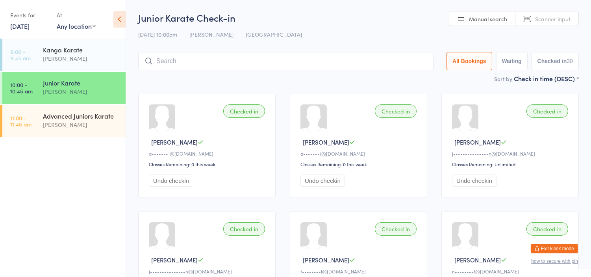
click at [537, 16] on span "Scanner input" at bounding box center [552, 19] width 35 height 8
click at [473, 15] on span "Manual search" at bounding box center [488, 19] width 38 height 8
drag, startPoint x: 0, startPoint y: 0, endPoint x: 380, endPoint y: 24, distance: 380.6
click at [380, 24] on h2 "Junior Karate Check-in" at bounding box center [358, 17] width 440 height 13
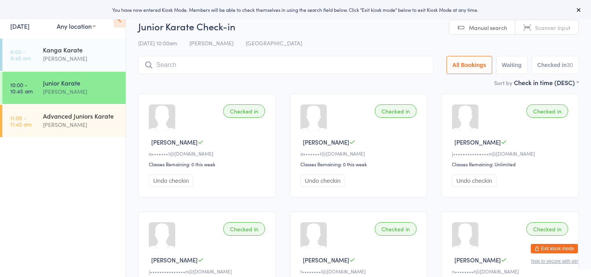
click at [560, 250] on button "Exit kiosk mode" at bounding box center [554, 248] width 47 height 9
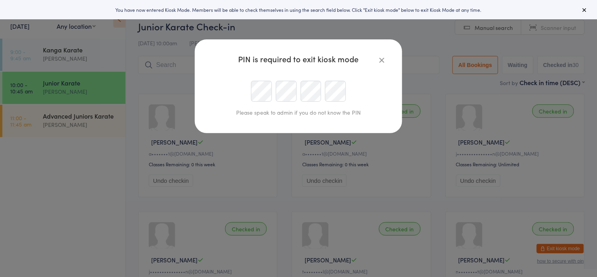
type input "[PERSON_NAME][EMAIL_ADDRESS][DOMAIN_NAME]"
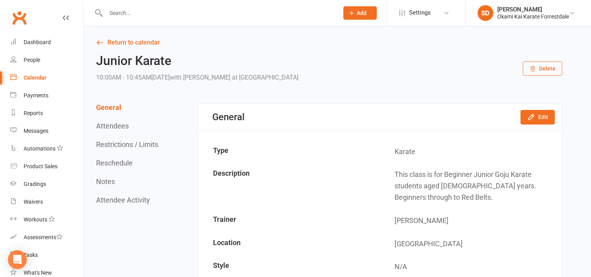
click at [143, 13] on input "text" at bounding box center [218, 12] width 229 height 11
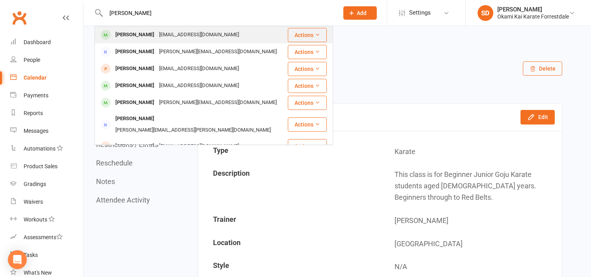
type input "eli cooper"
click at [127, 33] on div "Eli Cooper" at bounding box center [135, 34] width 44 height 11
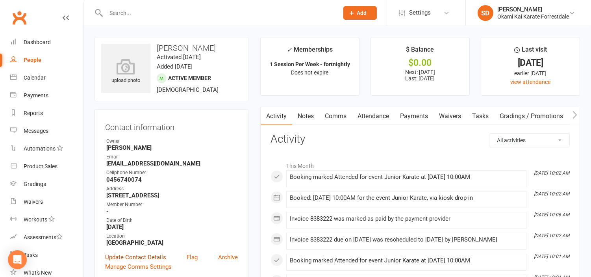
click at [143, 262] on link "Update Contact Details" at bounding box center [135, 256] width 61 height 9
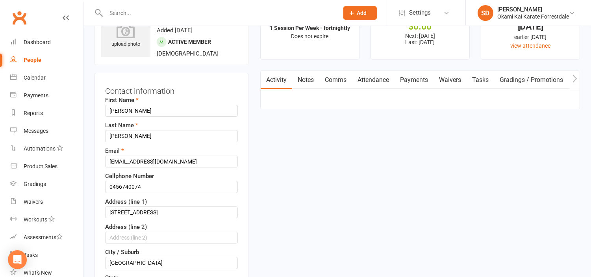
scroll to position [37, 0]
click at [193, 161] on input "rawaiducooper@yahoo.com" at bounding box center [171, 161] width 133 height 12
type input "r"
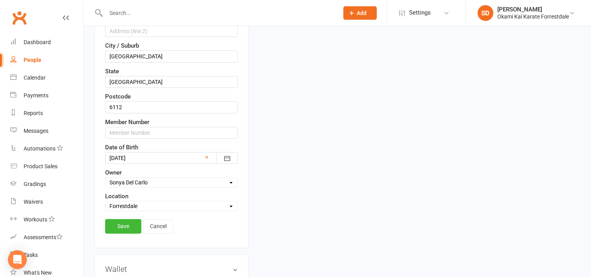
scroll to position [247, 0]
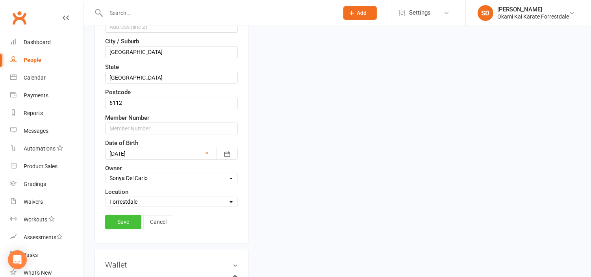
type input "ruwaidacooper@yahoo.com"
click at [129, 226] on link "Save" at bounding box center [123, 221] width 36 height 14
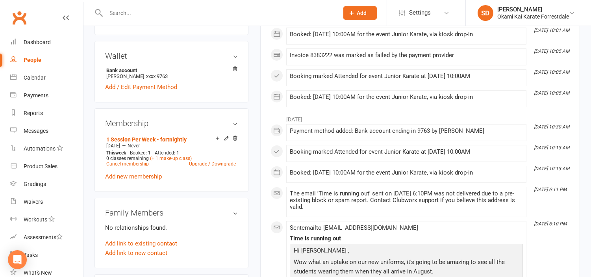
scroll to position [489, 0]
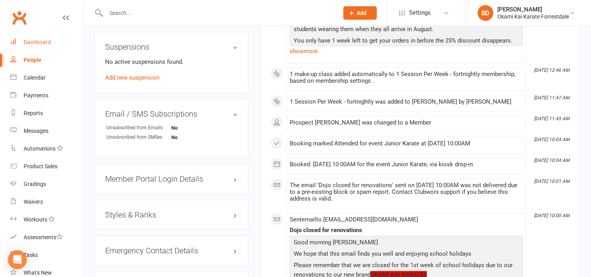
click at [39, 38] on link "Dashboard" at bounding box center [46, 42] width 73 height 18
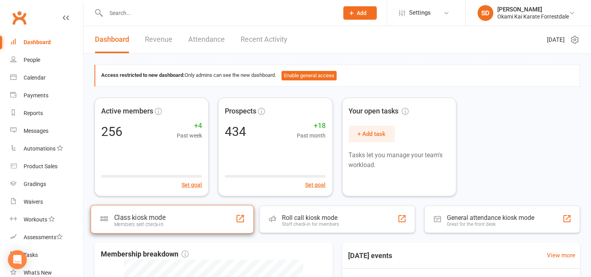
click at [235, 226] on div "Class kiosk mode Members self check-in" at bounding box center [172, 219] width 163 height 28
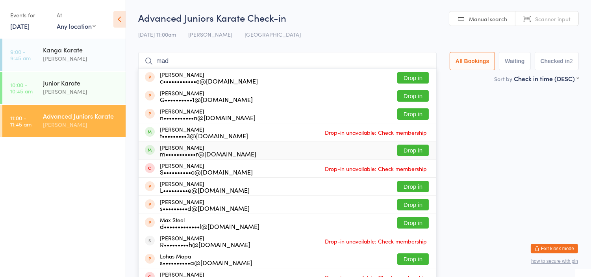
type input "mad"
click at [416, 144] on div "Madelyn Waller m•••••••••••r@hotmail.com Drop in" at bounding box center [288, 150] width 298 height 18
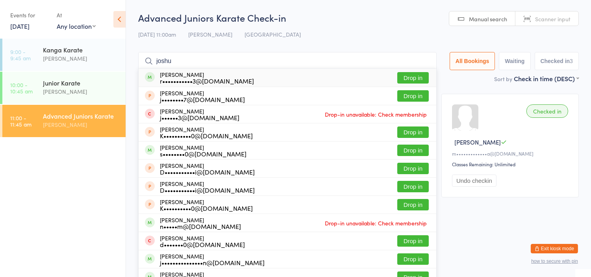
type input "joshu"
click at [416, 71] on div "Joshua Raju r•••••••••••3@gmail.com Drop in" at bounding box center [288, 77] width 298 height 18
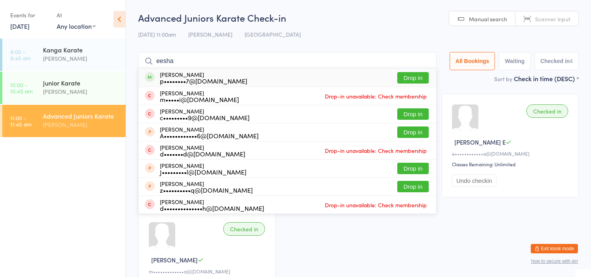
type input "eesha"
click at [401, 78] on button "Drop in" at bounding box center [412, 77] width 31 height 11
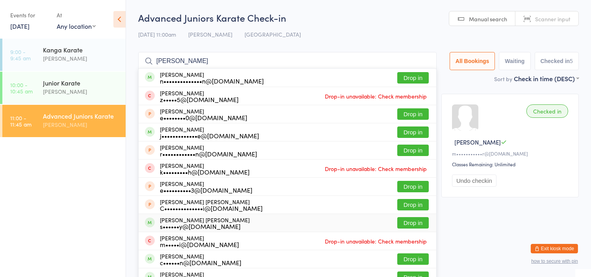
type input "ethan"
click at [406, 221] on button "Drop in" at bounding box center [412, 222] width 31 height 11
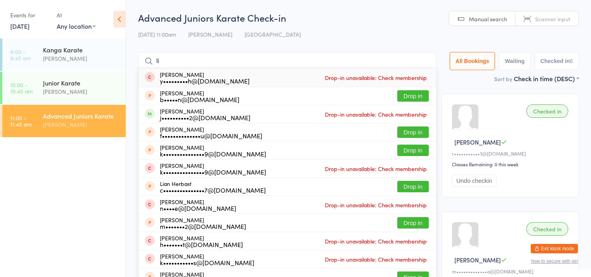
type input "l"
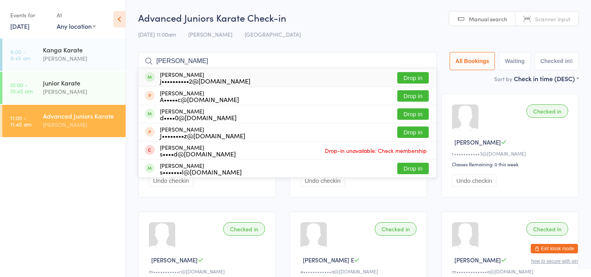
type input "dylan"
click at [420, 77] on button "Drop in" at bounding box center [412, 77] width 31 height 11
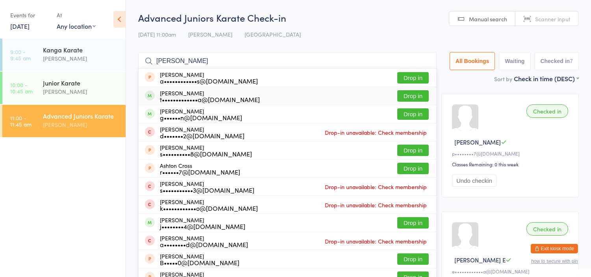
type input "anton"
click at [419, 92] on button "Drop in" at bounding box center [412, 95] width 31 height 11
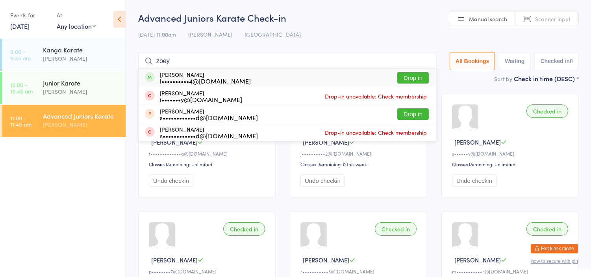
type input "zoey"
click at [414, 71] on div "Zoey Woolterton l••••••••••4@hotmail.com Drop in" at bounding box center [288, 77] width 298 height 18
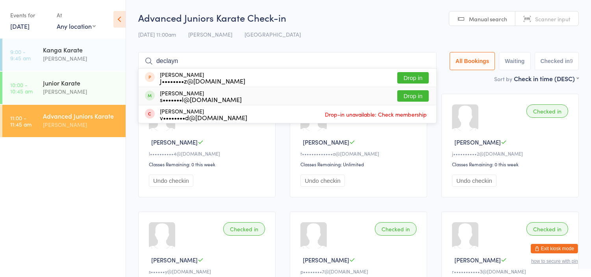
type input "declayn"
click at [405, 97] on button "Drop in" at bounding box center [412, 95] width 31 height 11
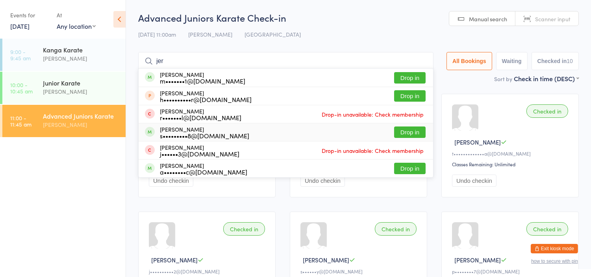
type input "jer"
click at [401, 131] on button "Drop in" at bounding box center [409, 131] width 31 height 11
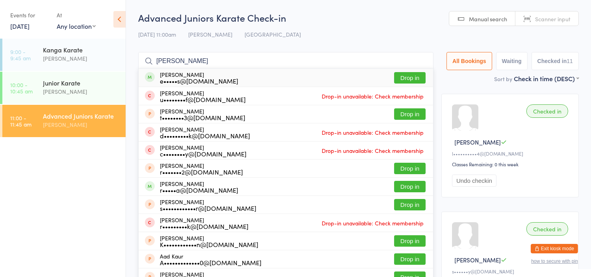
type input "aayan"
click at [405, 74] on button "Drop in" at bounding box center [409, 77] width 31 height 11
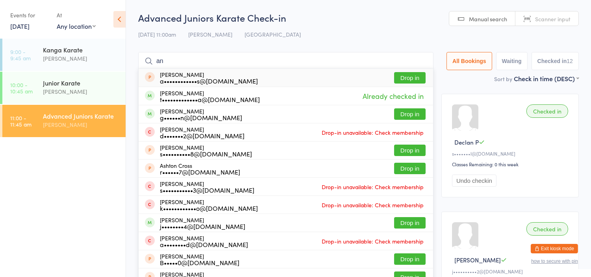
type input "a"
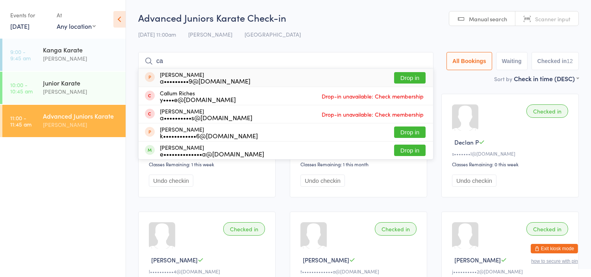
type input "c"
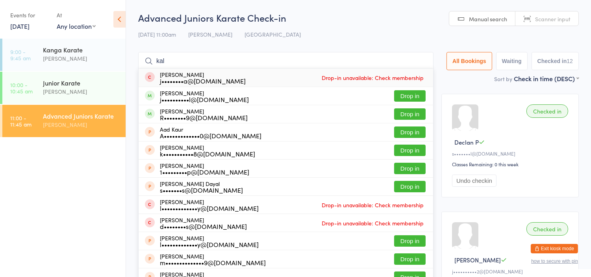
type input "Kalee"
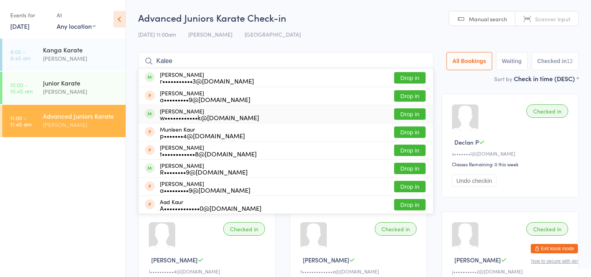
click at [398, 119] on button "Drop in" at bounding box center [409, 113] width 31 height 11
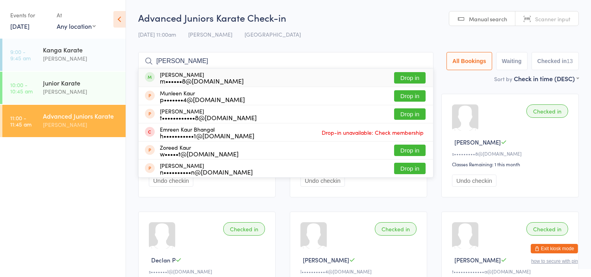
type input "kareen"
click at [405, 74] on button "Drop in" at bounding box center [409, 77] width 31 height 11
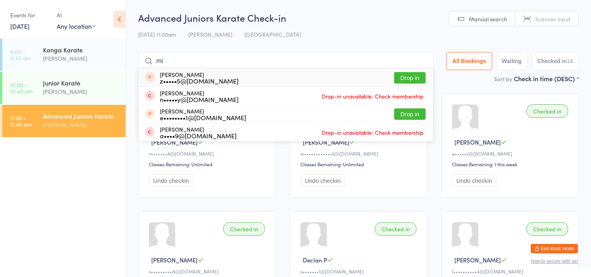
type input "m"
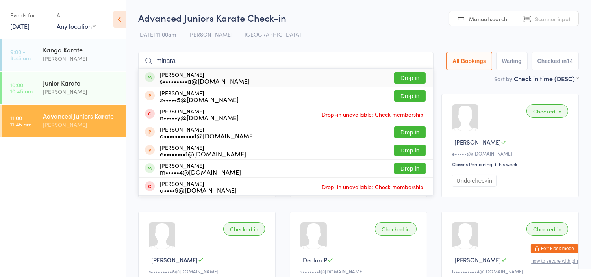
type input "minara"
click at [405, 77] on button "Drop in" at bounding box center [409, 77] width 31 height 11
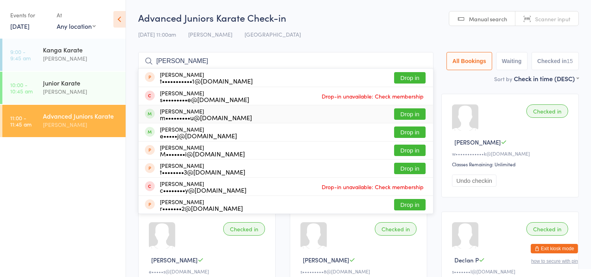
type input "ryan"
click at [402, 116] on button "Drop in" at bounding box center [409, 113] width 31 height 11
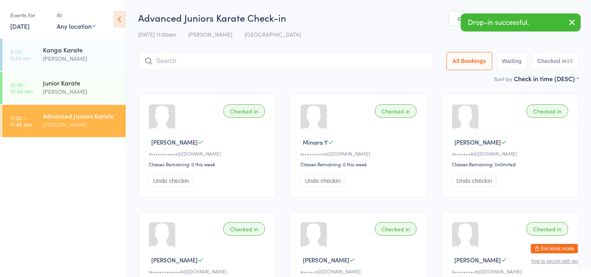
click at [381, 62] on input "search" at bounding box center [285, 61] width 295 height 18
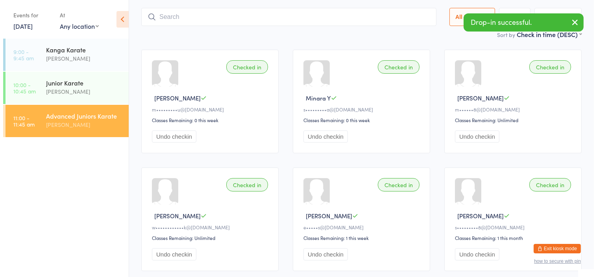
scroll to position [52, 0]
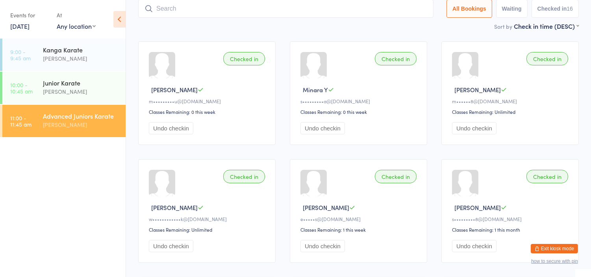
click at [544, 247] on button "Exit kiosk mode" at bounding box center [554, 248] width 47 height 9
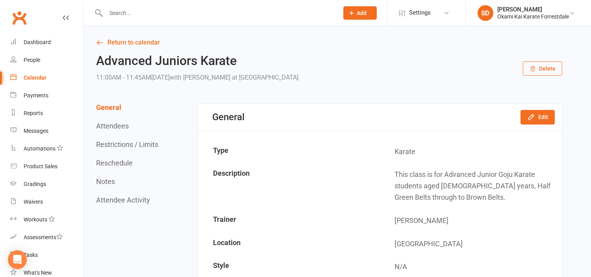
click at [234, 15] on input "text" at bounding box center [218, 12] width 229 height 11
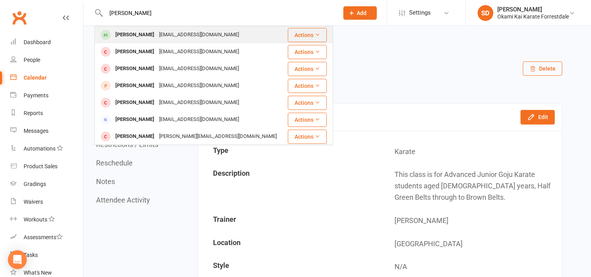
type input "liam thom"
click at [131, 32] on div "Liam Thomas" at bounding box center [135, 34] width 44 height 11
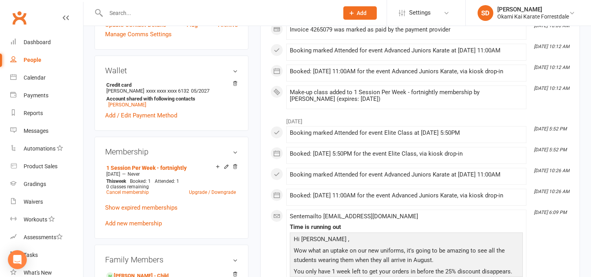
scroll to position [239, 0]
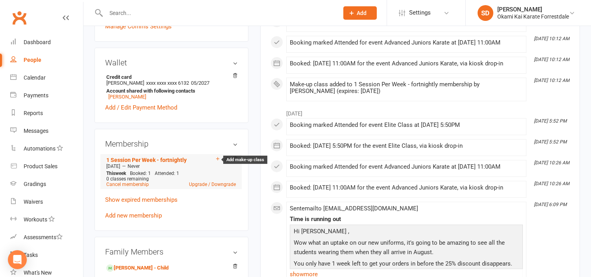
click at [217, 160] on icon at bounding box center [217, 158] width 3 height 3
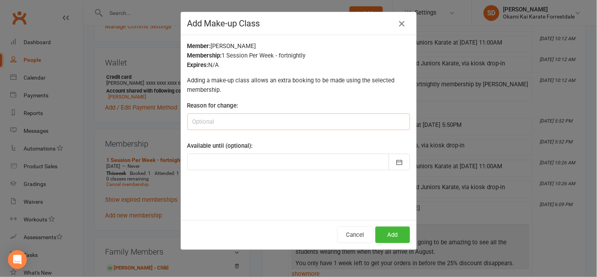
click at [264, 122] on input at bounding box center [298, 121] width 223 height 17
type input "sick"
click at [396, 161] on icon "button" at bounding box center [400, 162] width 8 height 8
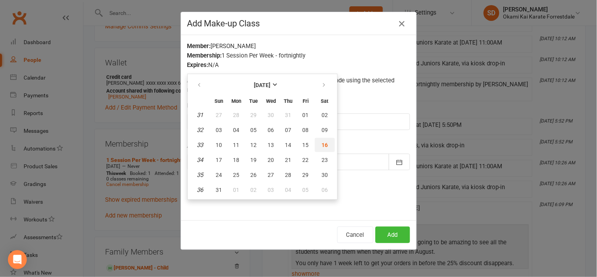
click at [322, 146] on span "16" at bounding box center [325, 145] width 6 height 6
type input "[DATE]"
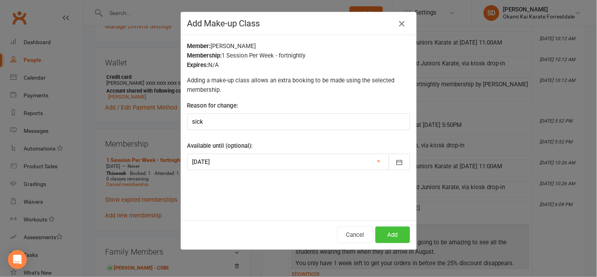
click at [391, 235] on button "Add" at bounding box center [392, 234] width 35 height 17
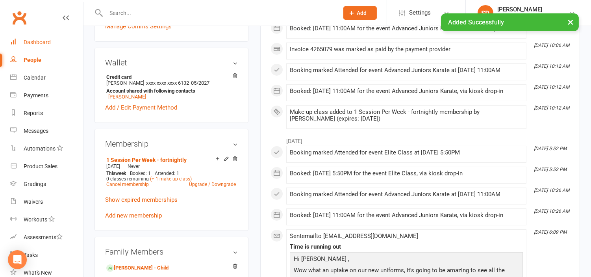
click at [46, 43] on div "Dashboard" at bounding box center [37, 42] width 27 height 6
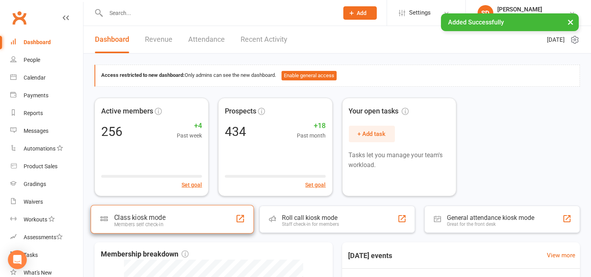
click at [146, 223] on div "Members self check-in" at bounding box center [139, 224] width 51 height 6
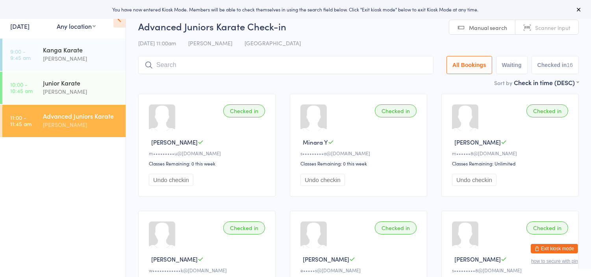
click at [222, 65] on input "search" at bounding box center [285, 65] width 295 height 18
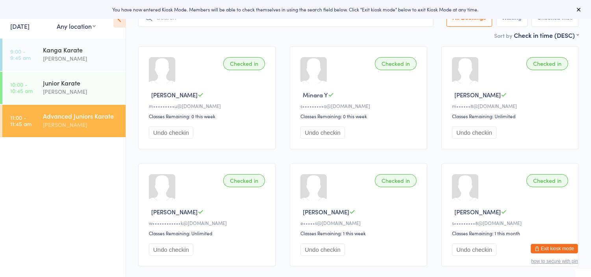
scroll to position [56, 0]
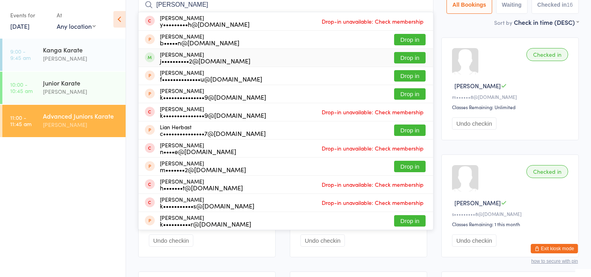
type input "[PERSON_NAME]"
click at [401, 57] on button "Drop in" at bounding box center [409, 57] width 31 height 11
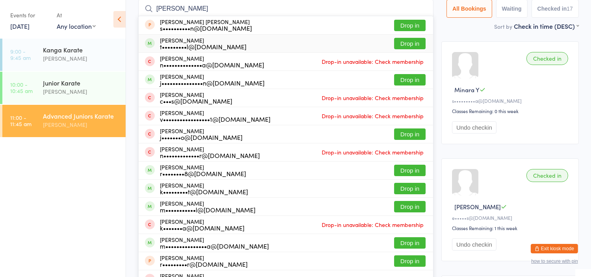
type input "[PERSON_NAME]"
click at [422, 38] on button "Drop in" at bounding box center [409, 43] width 31 height 11
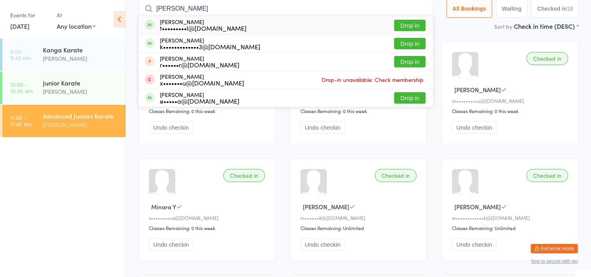
type input "[PERSON_NAME]"
click at [407, 28] on button "Drop in" at bounding box center [409, 25] width 31 height 11
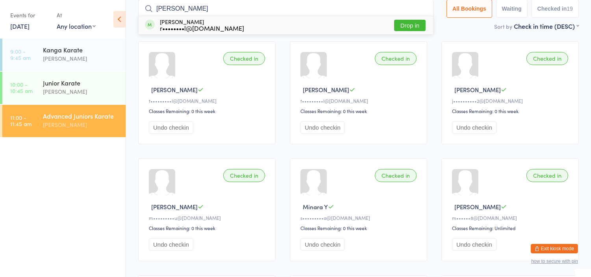
type input "[PERSON_NAME]"
click at [422, 24] on button "Drop in" at bounding box center [409, 25] width 31 height 11
